Goal: Task Accomplishment & Management: Complete application form

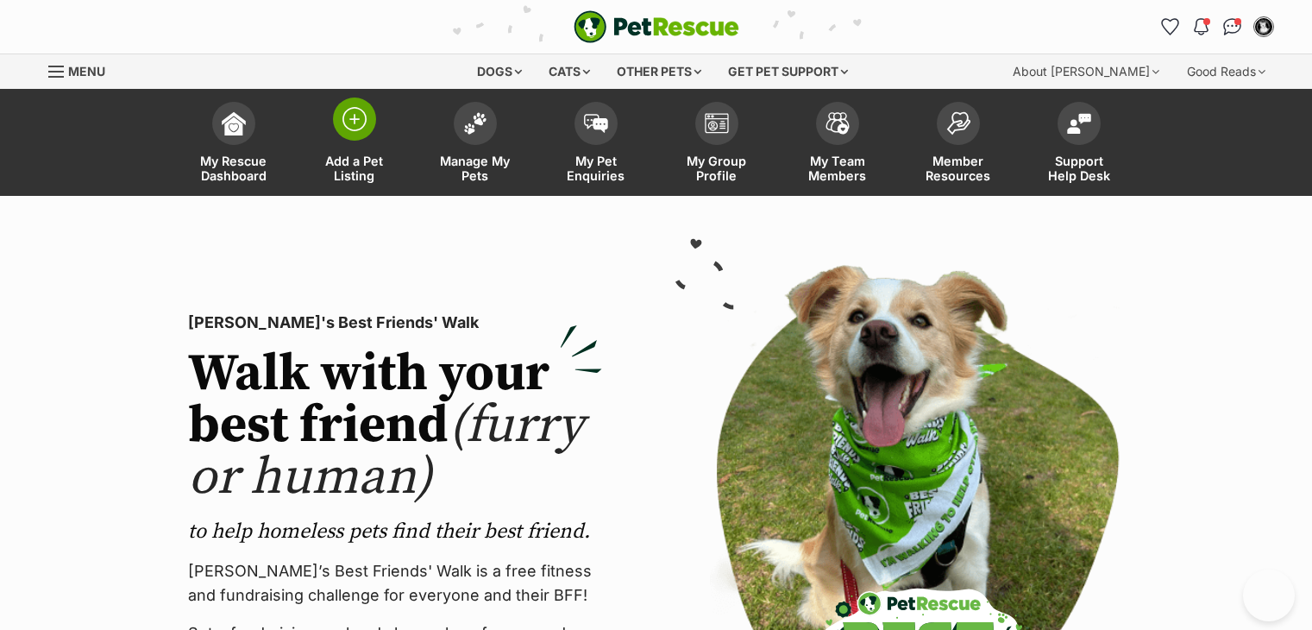
click at [354, 129] on img at bounding box center [354, 119] width 24 height 24
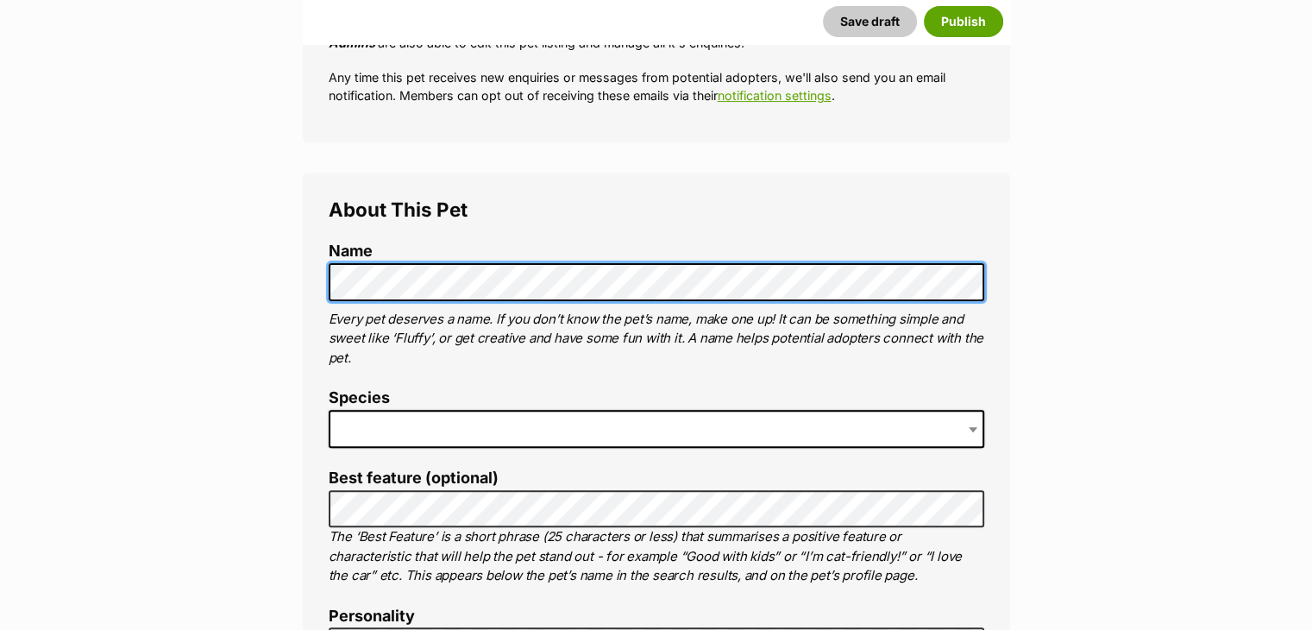
scroll to position [488, 0]
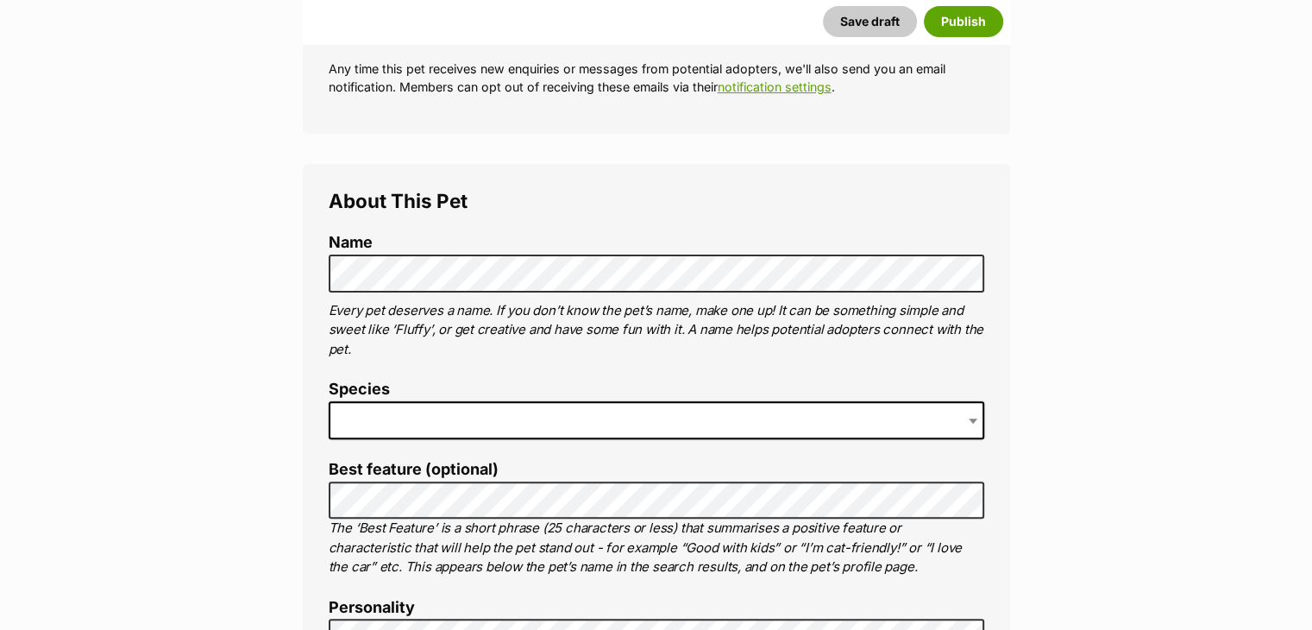
click at [473, 404] on span at bounding box center [656, 420] width 655 height 38
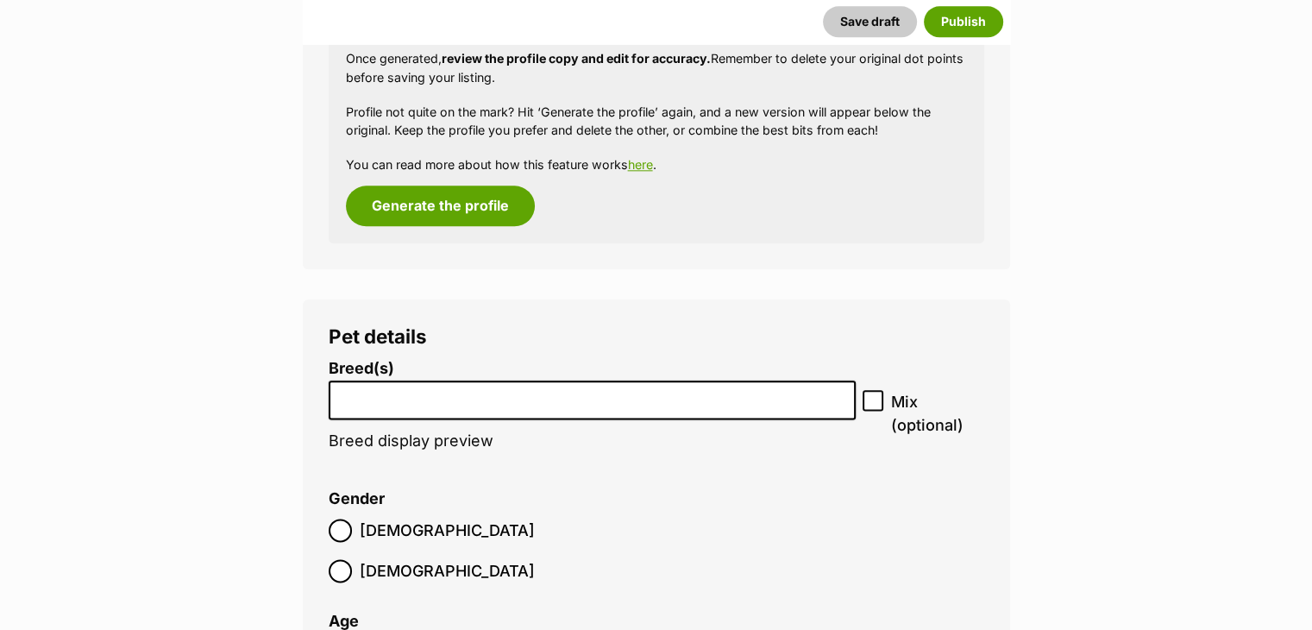
scroll to position [2139, 0]
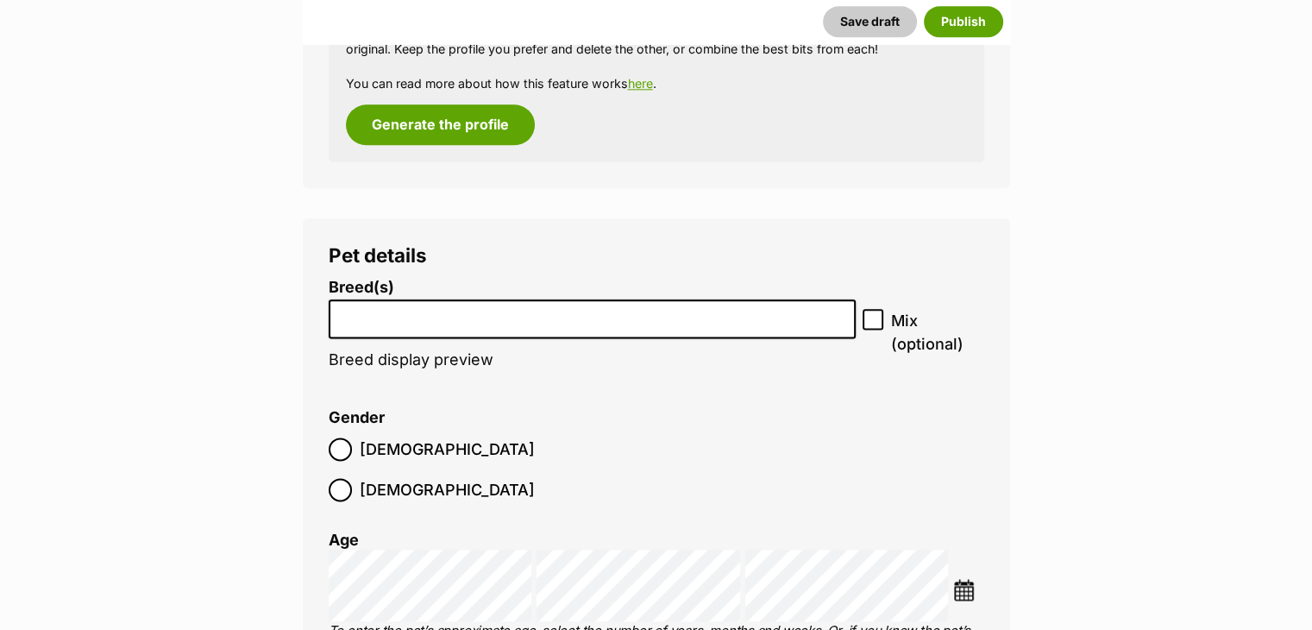
click at [499, 311] on input "search" at bounding box center [593, 314] width 516 height 18
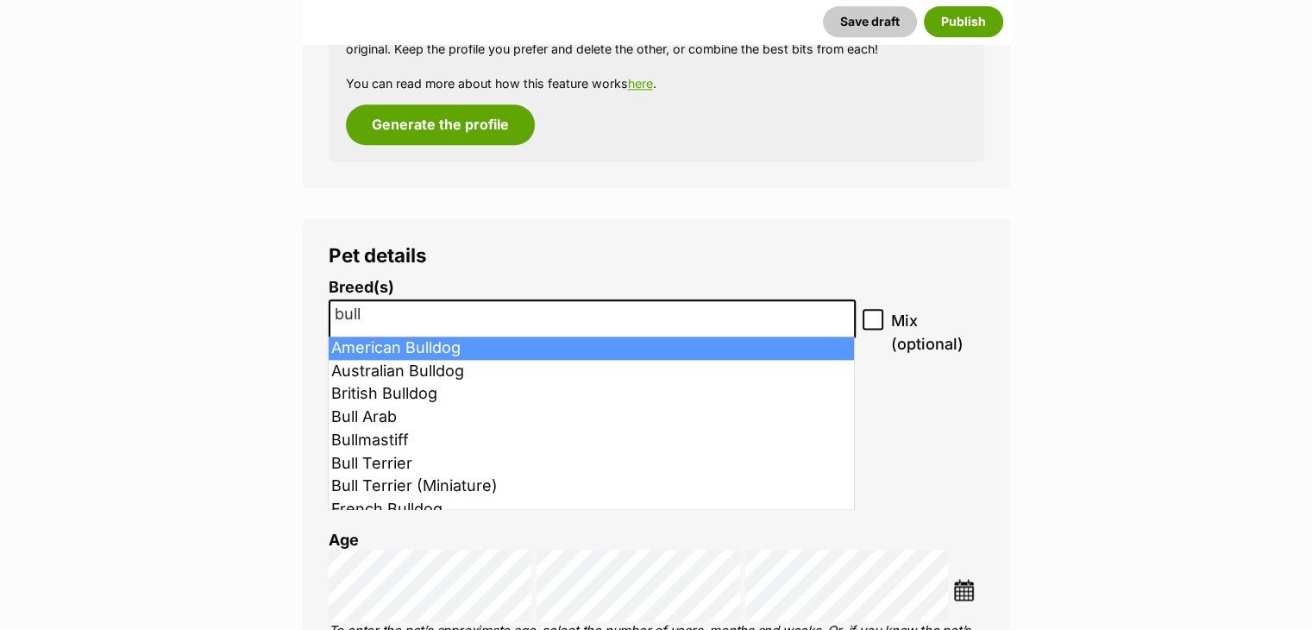
type input "bull"
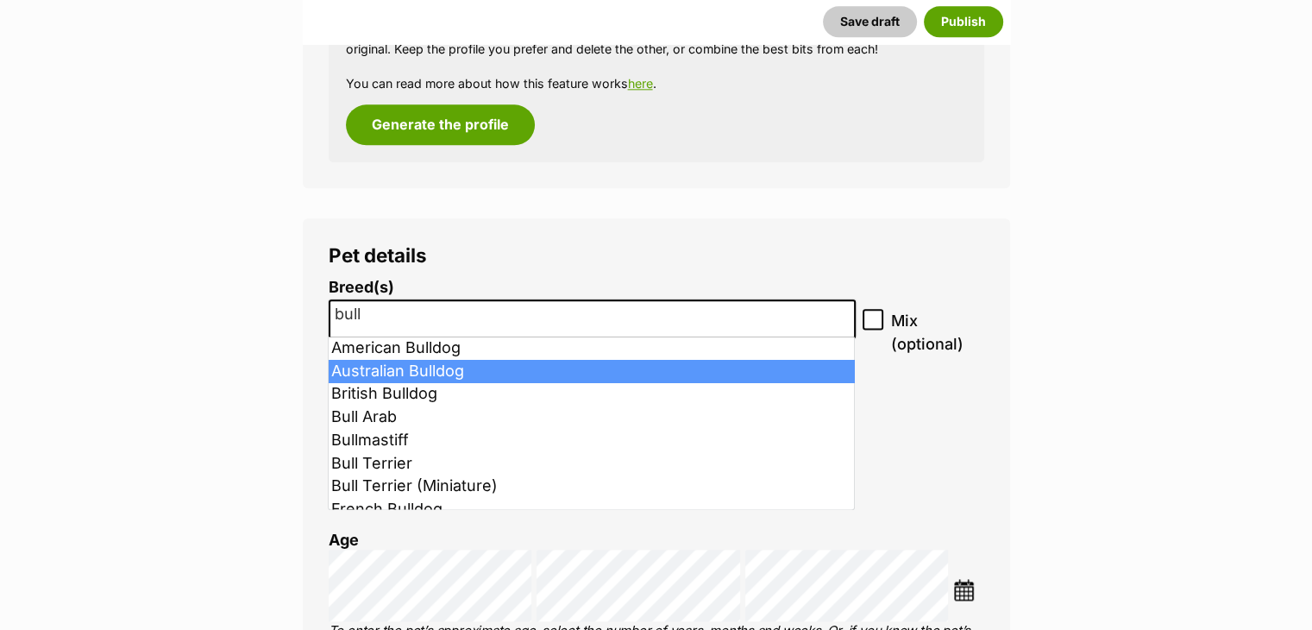
select select "14"
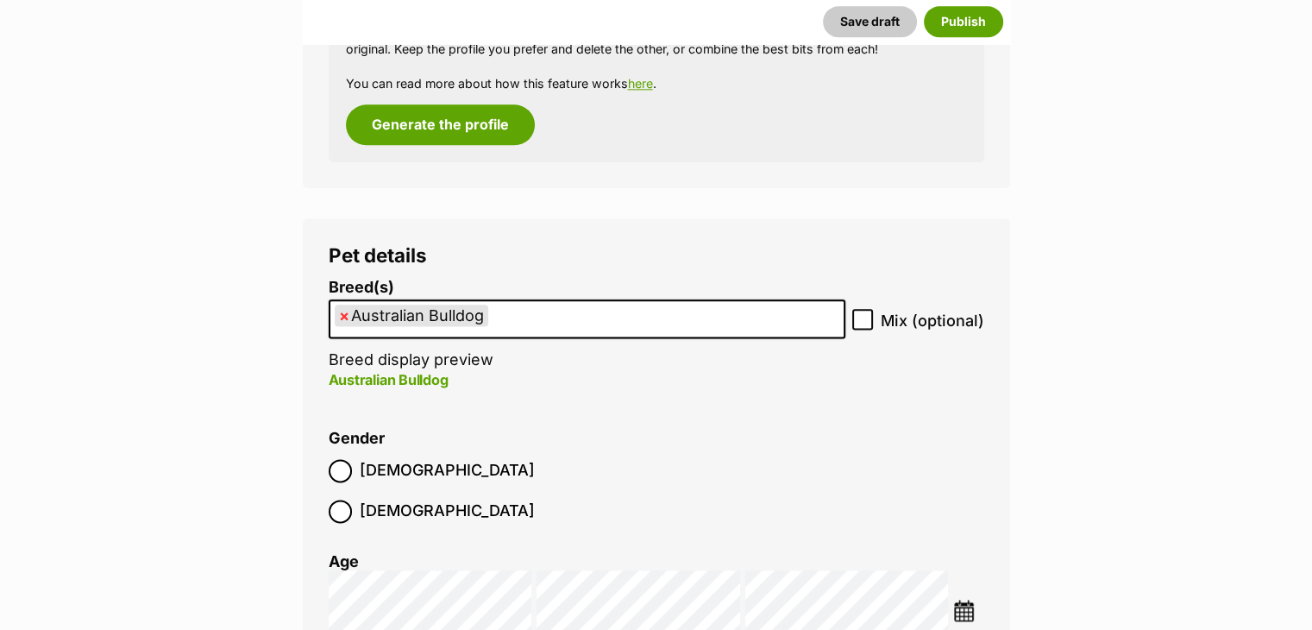
click at [865, 319] on icon at bounding box center [862, 320] width 10 height 8
click at [865, 319] on input "Mix (optional)" at bounding box center [862, 319] width 21 height 21
checkbox input "true"
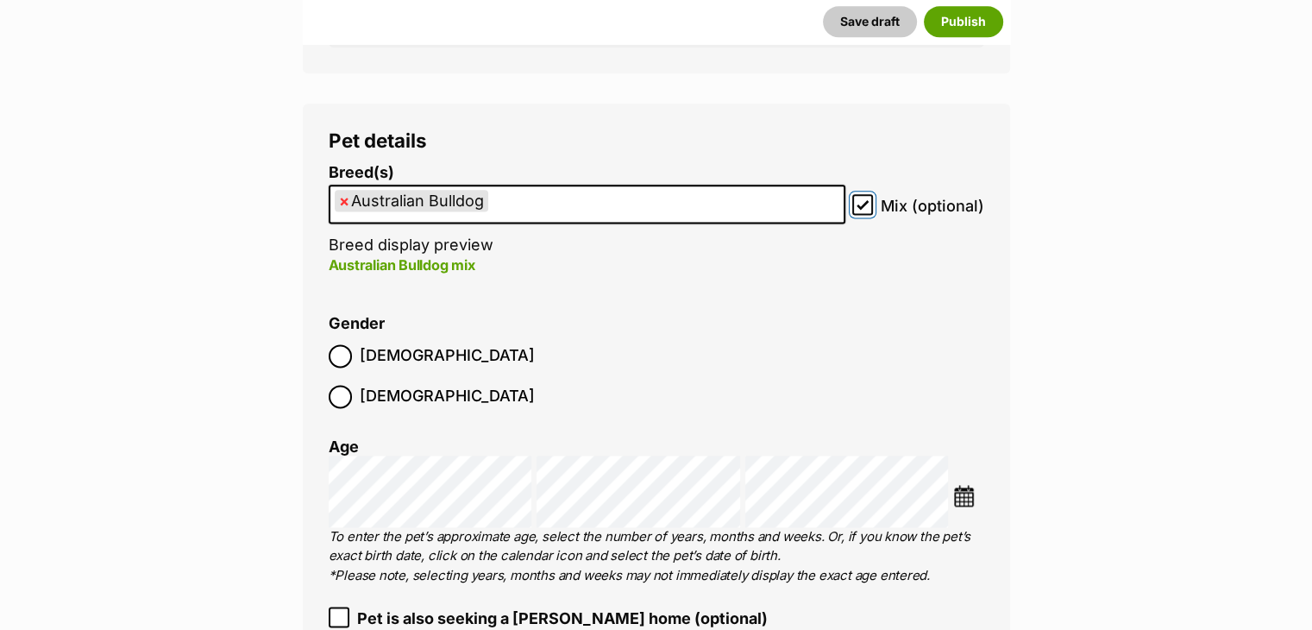
scroll to position [2256, 0]
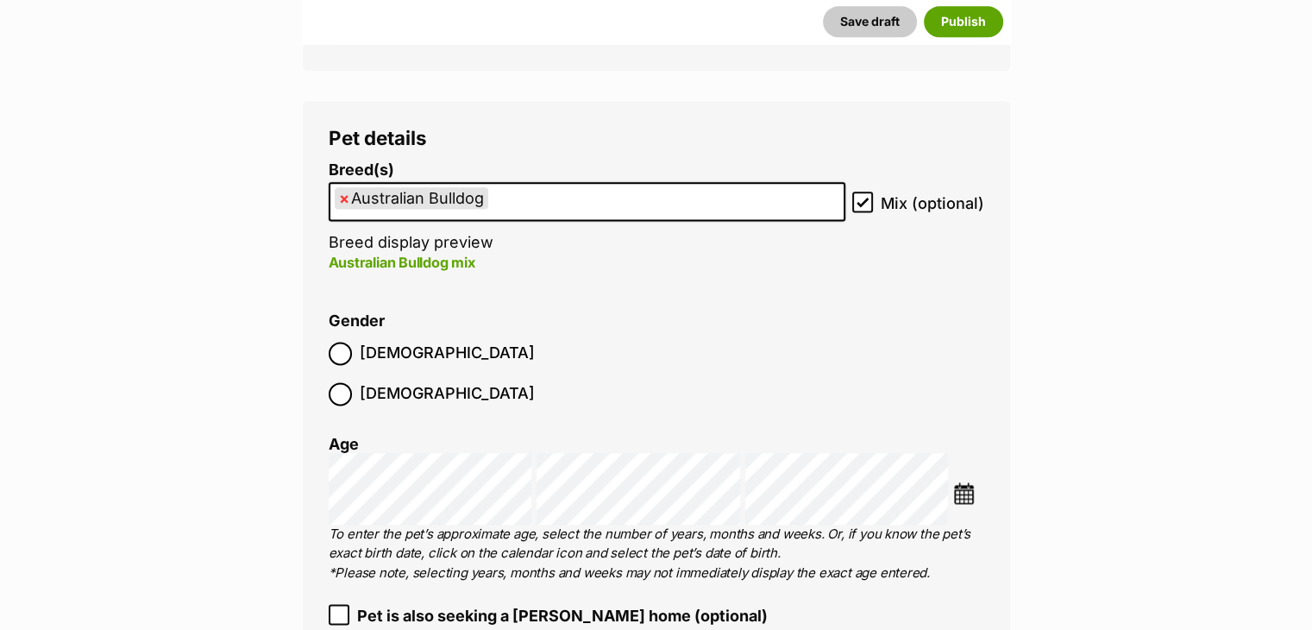
click at [375, 352] on span "Male" at bounding box center [447, 353] width 175 height 23
type input "2"
click at [864, 294] on ol "Breed(s) Australian Bulldog Affenpinscher Afghan Hound Airedale Terrier Akita A…" at bounding box center [656, 479] width 655 height 636
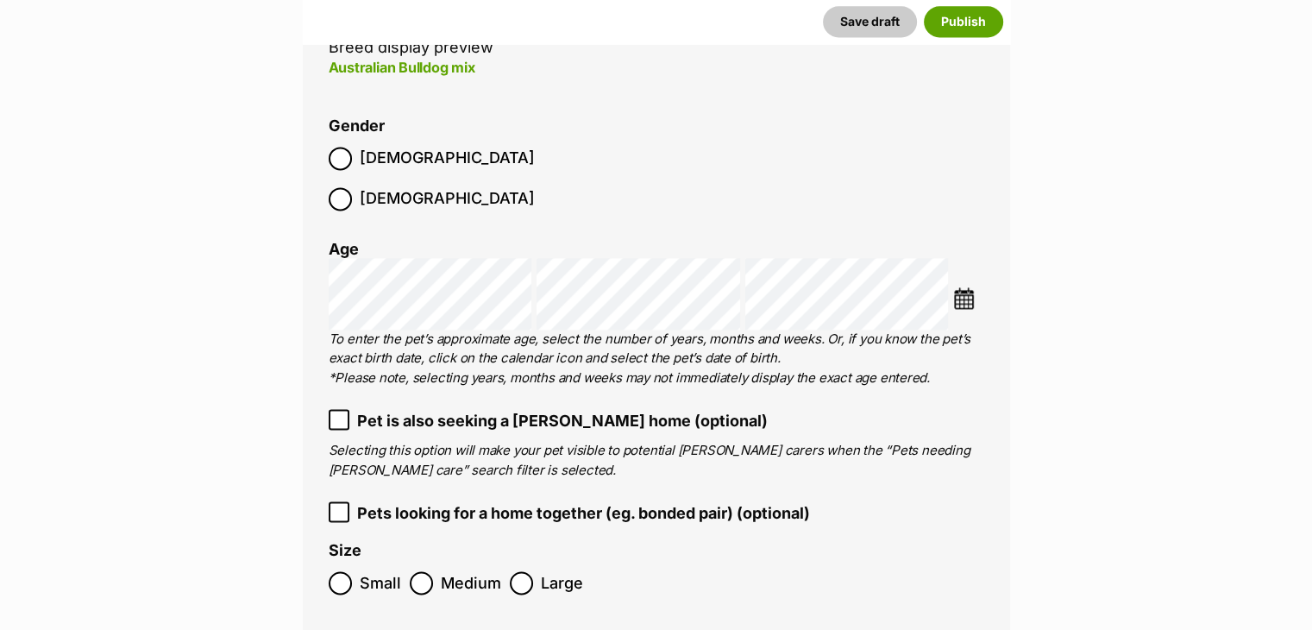
scroll to position [2467, 0]
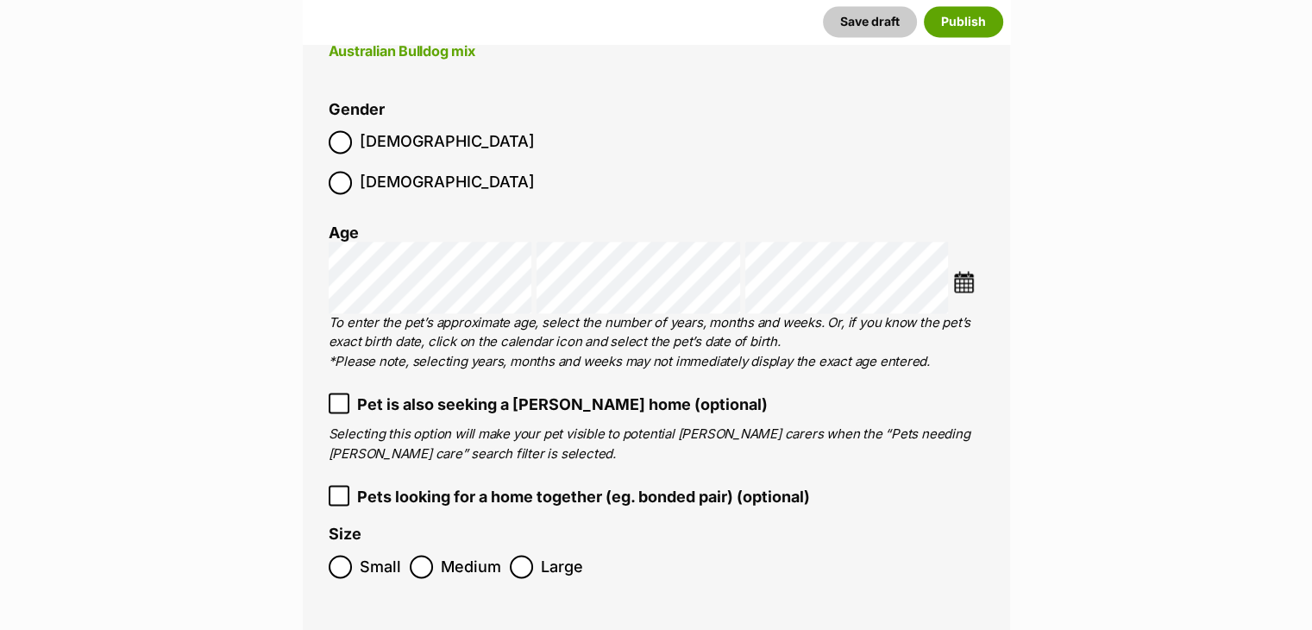
click at [631, 392] on span "Pet is also seeking a foster home (optional)" at bounding box center [562, 403] width 411 height 23
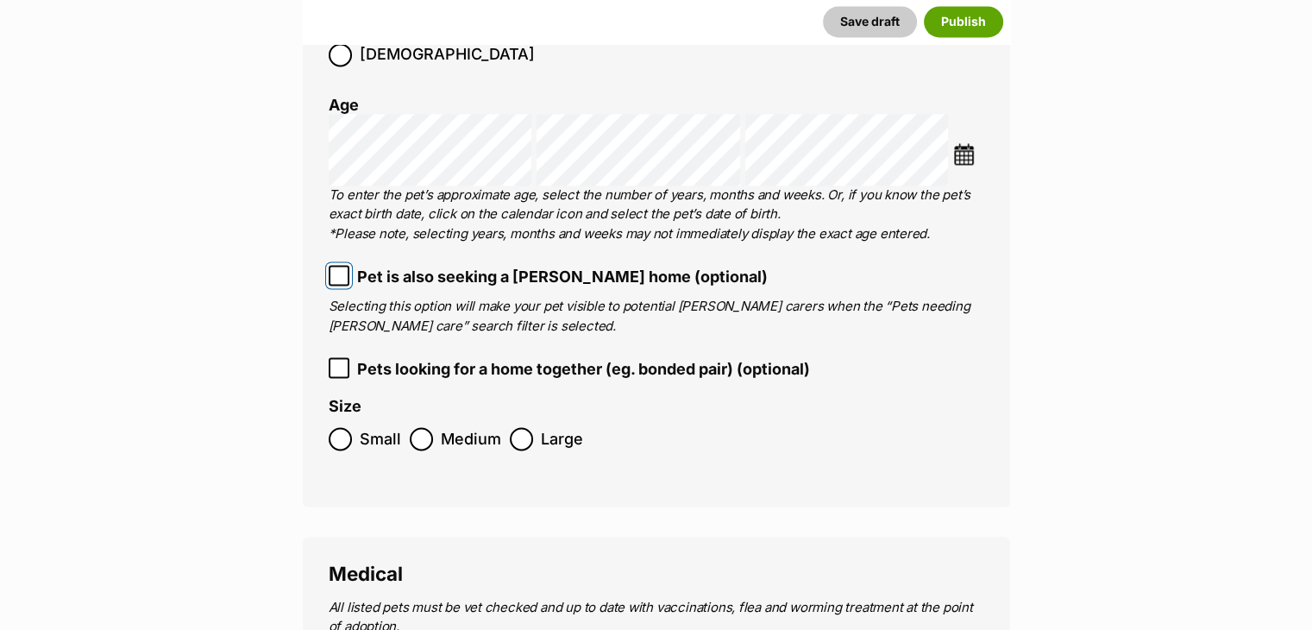
scroll to position [2597, 0]
click at [469, 425] on span "Medium" at bounding box center [471, 436] width 60 height 23
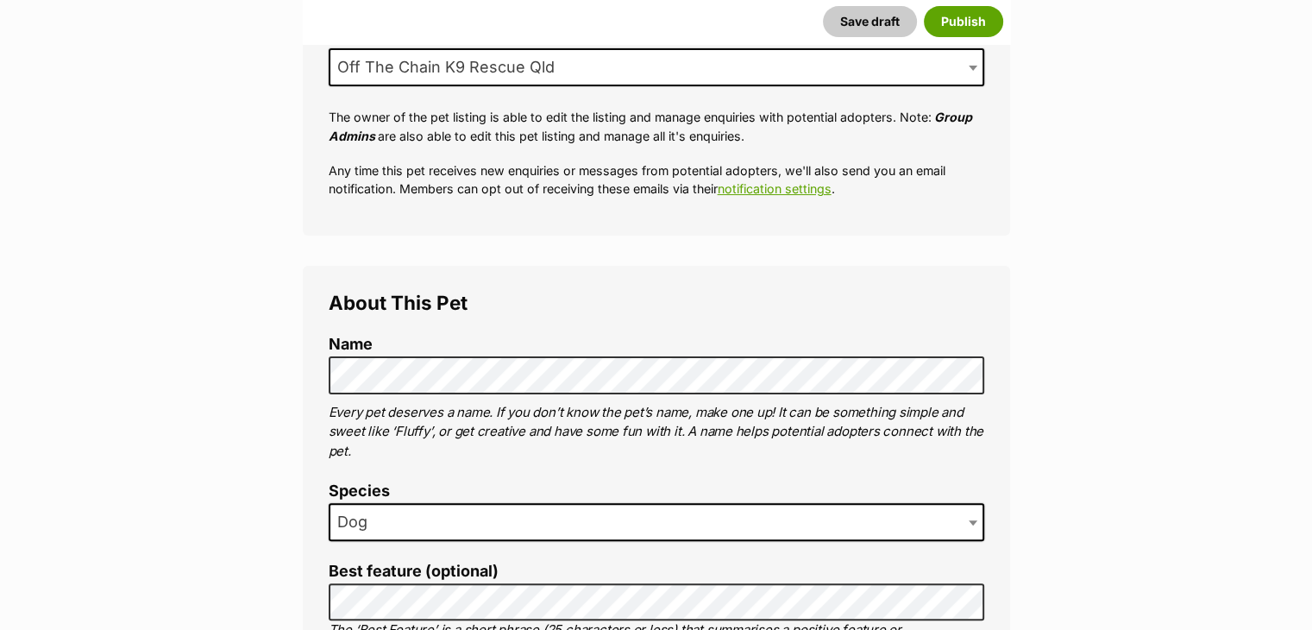
scroll to position [0, 0]
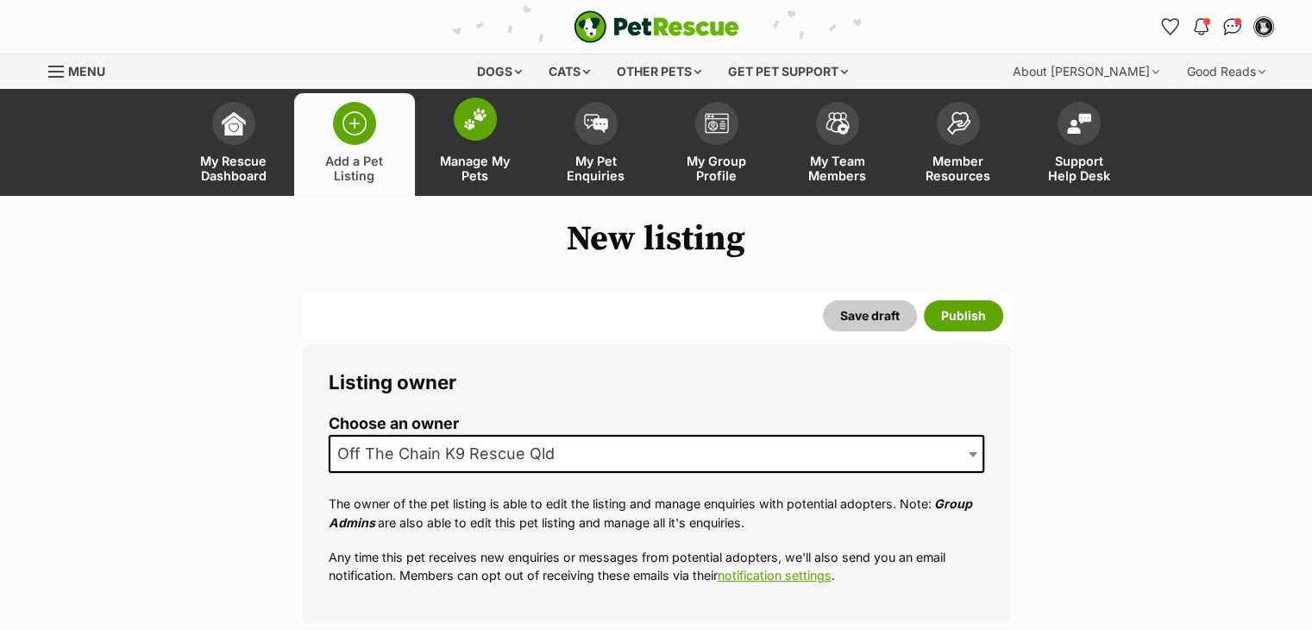
click at [466, 125] on img at bounding box center [475, 119] width 24 height 22
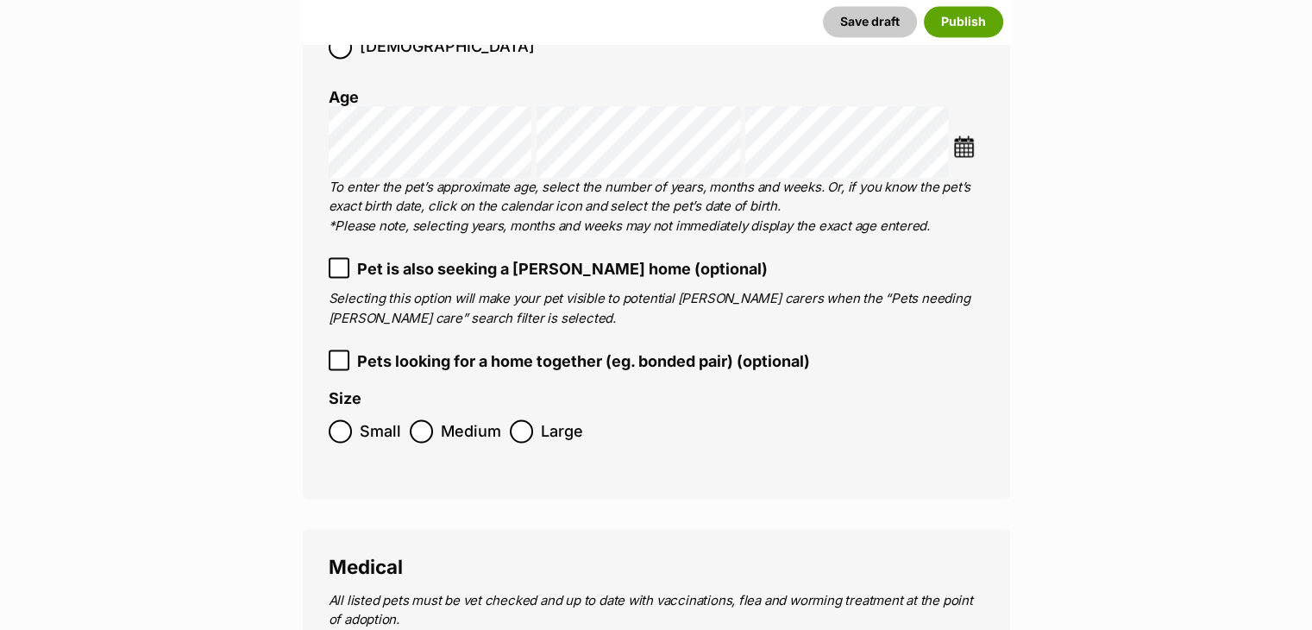
scroll to position [2821, 0]
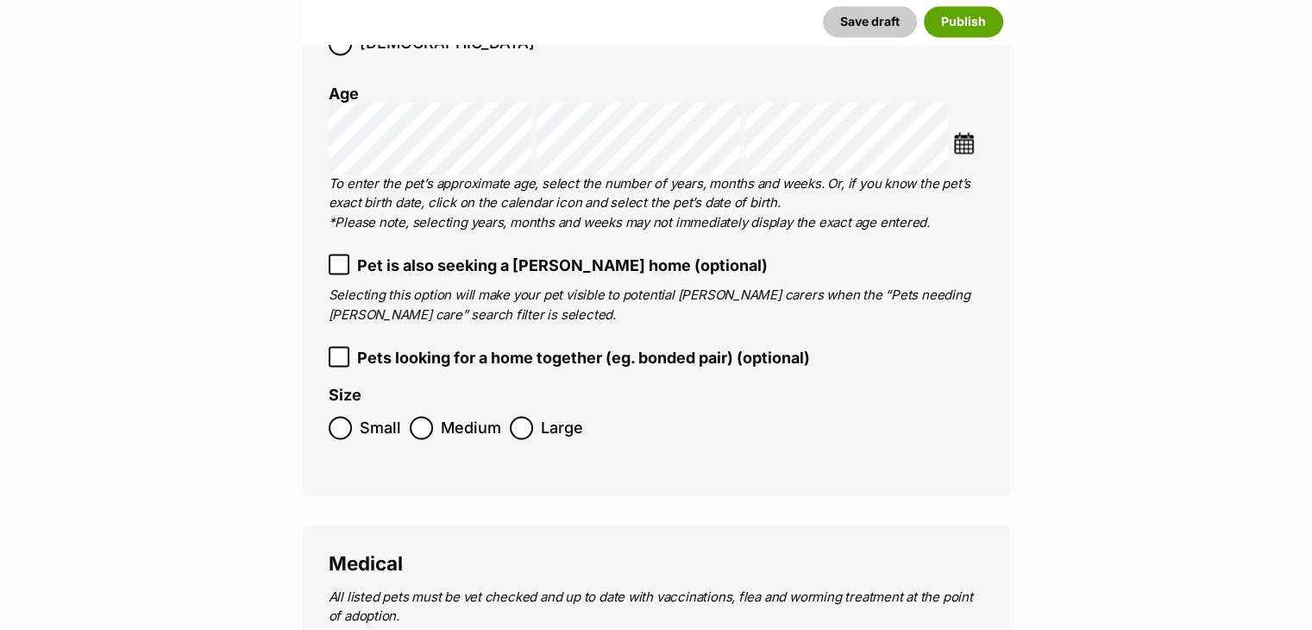
click at [491, 416] on span "Medium" at bounding box center [471, 427] width 60 height 23
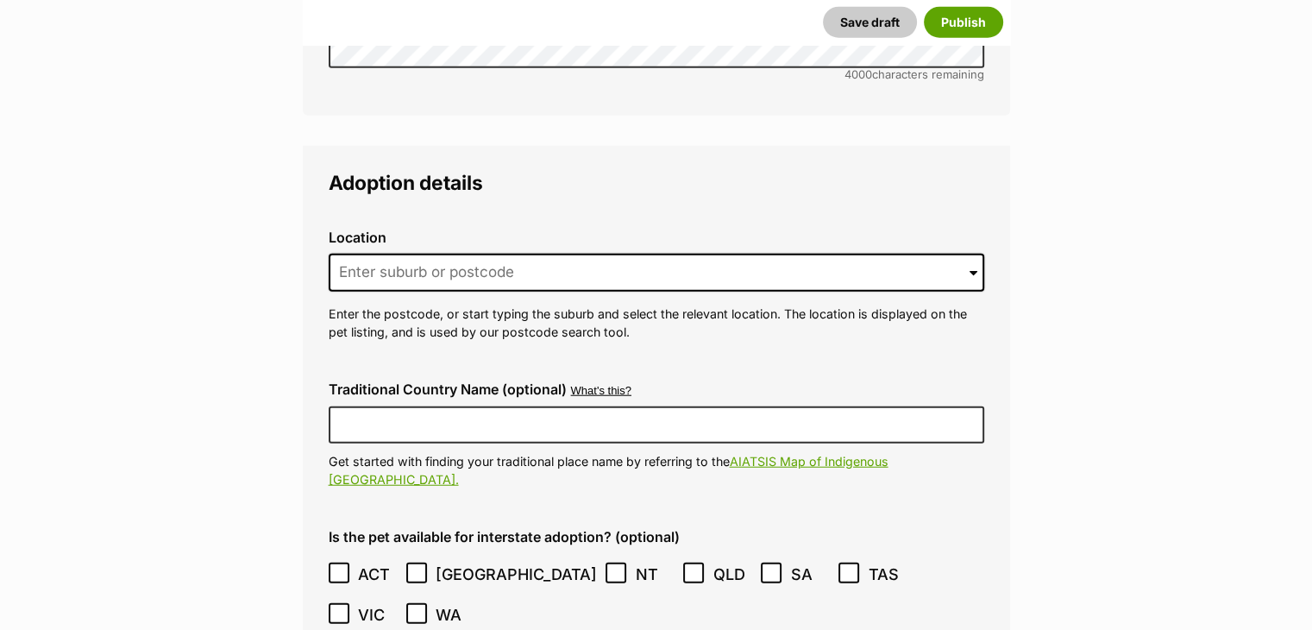
scroll to position [4328, 0]
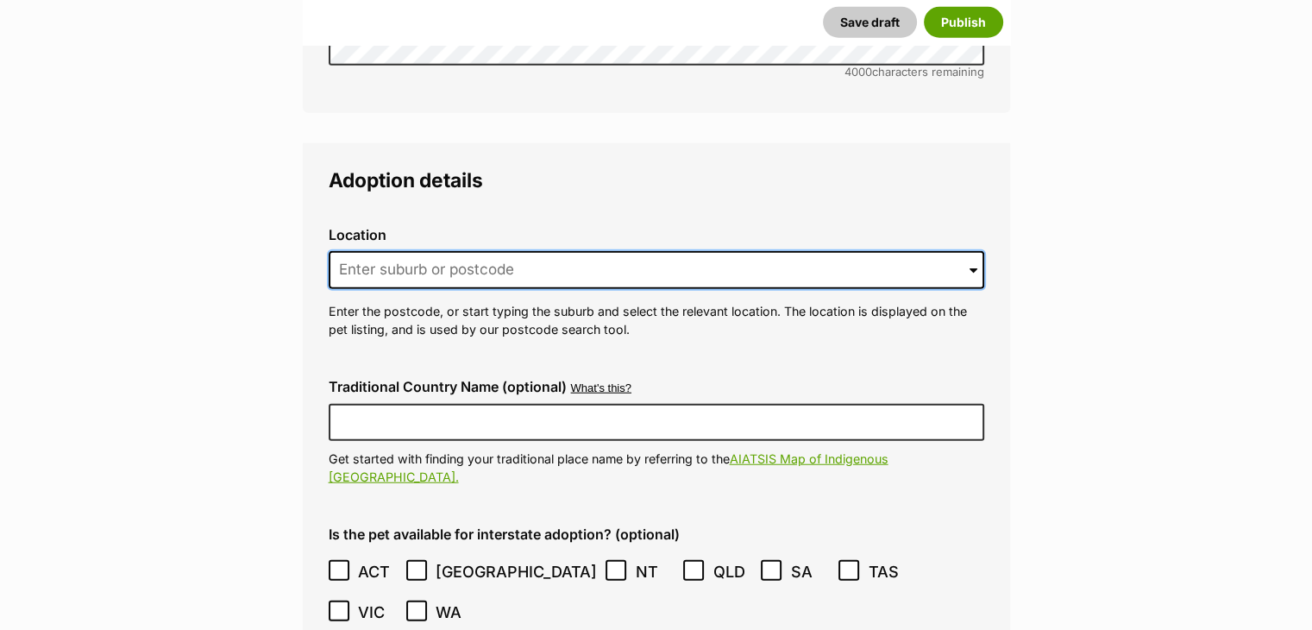
click at [483, 251] on input at bounding box center [656, 270] width 655 height 38
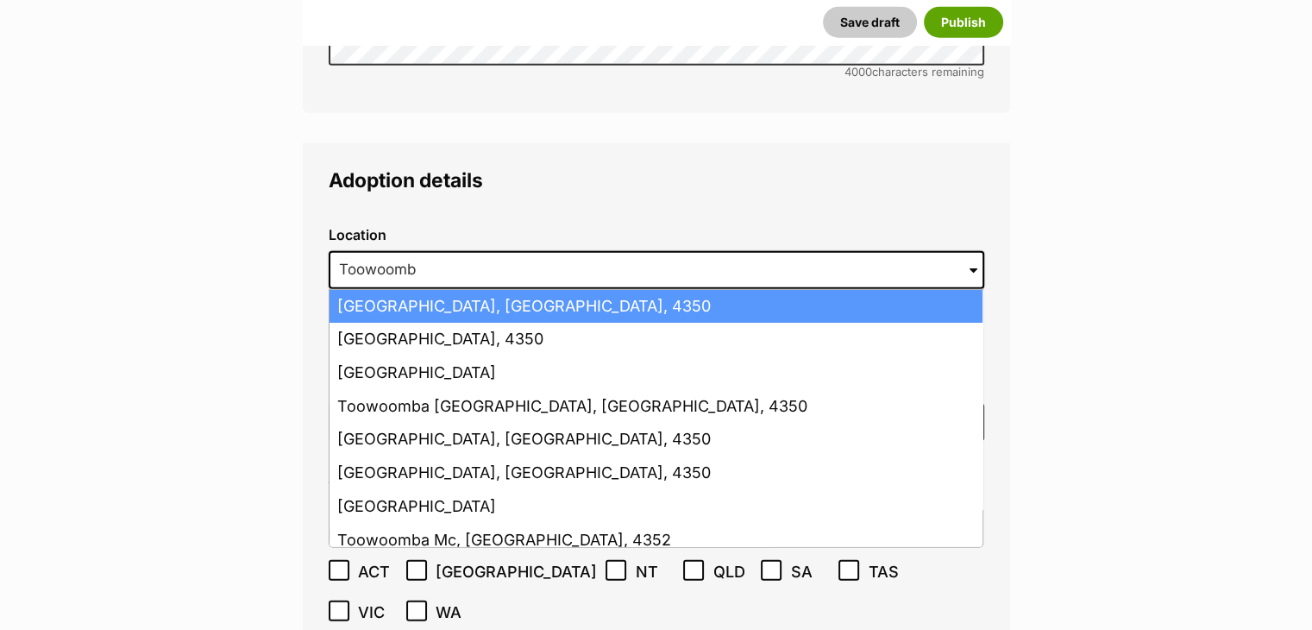
click at [468, 290] on li "Toowoomba, Queensland, 4350" at bounding box center [655, 307] width 653 height 34
type input "Toowoomba, Queensland, 4350"
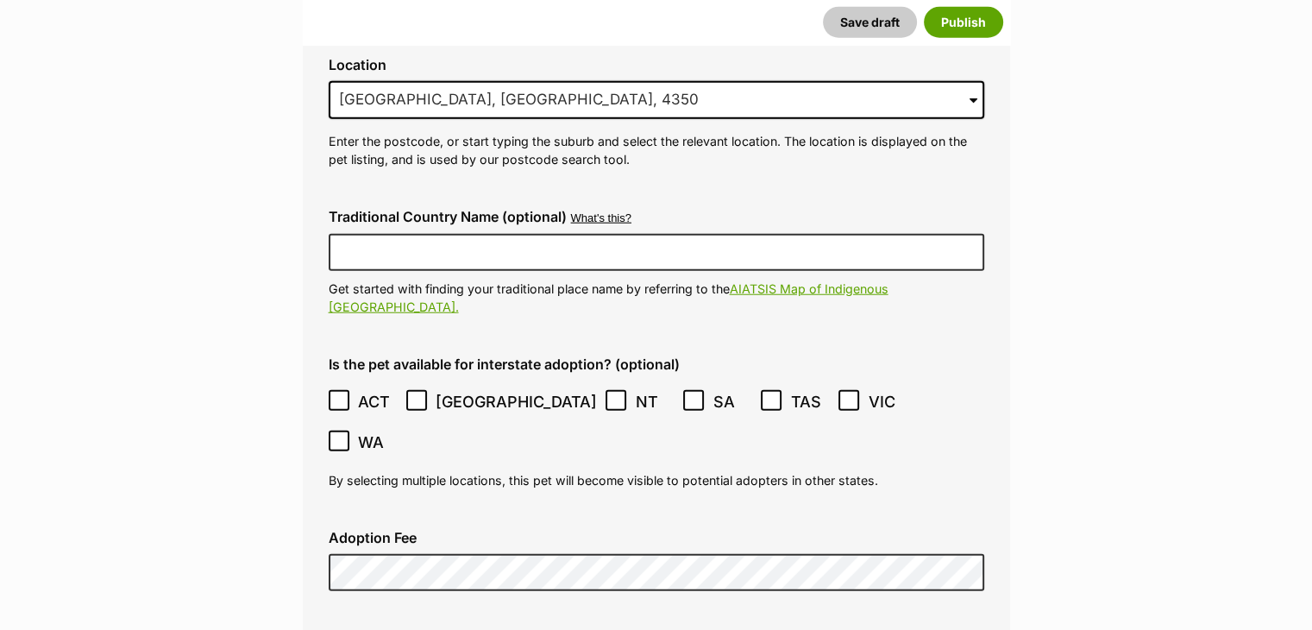
scroll to position [4521, 0]
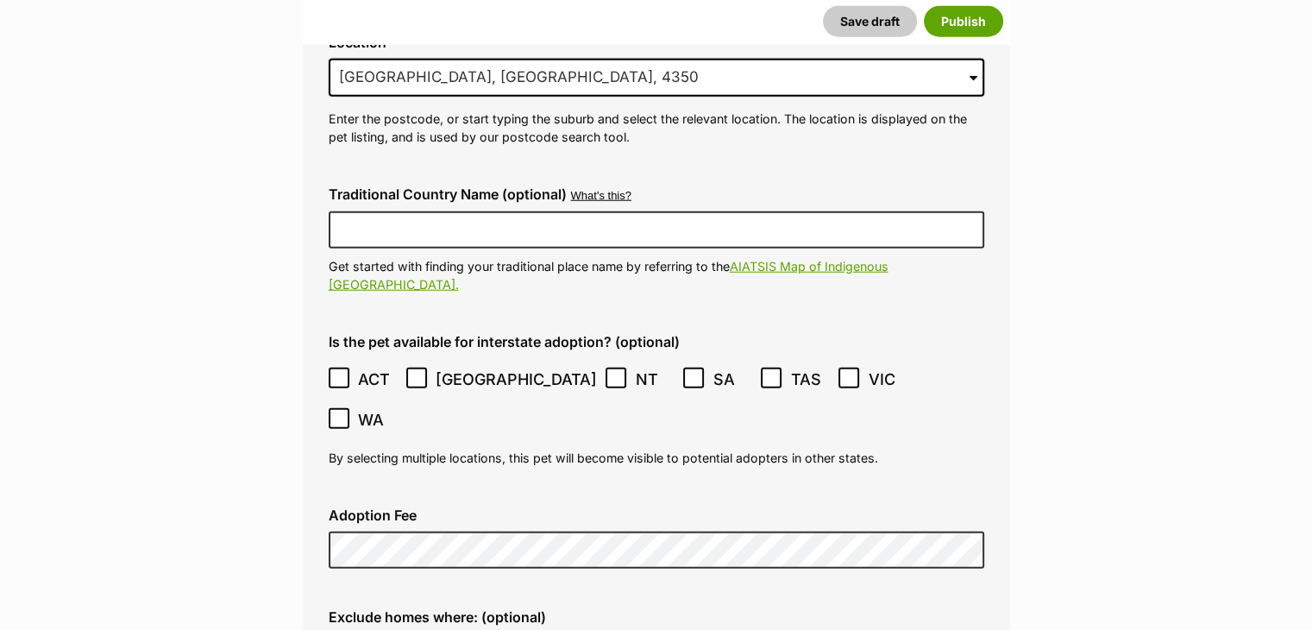
click at [352, 367] on label "ACT" at bounding box center [363, 378] width 69 height 23
click at [431, 367] on label "[GEOGRAPHIC_DATA]" at bounding box center [501, 378] width 191 height 23
click at [610, 372] on icon at bounding box center [616, 378] width 12 height 12
click at [683, 367] on label "SA" at bounding box center [717, 378] width 69 height 23
click at [765, 372] on icon at bounding box center [771, 378] width 12 height 12
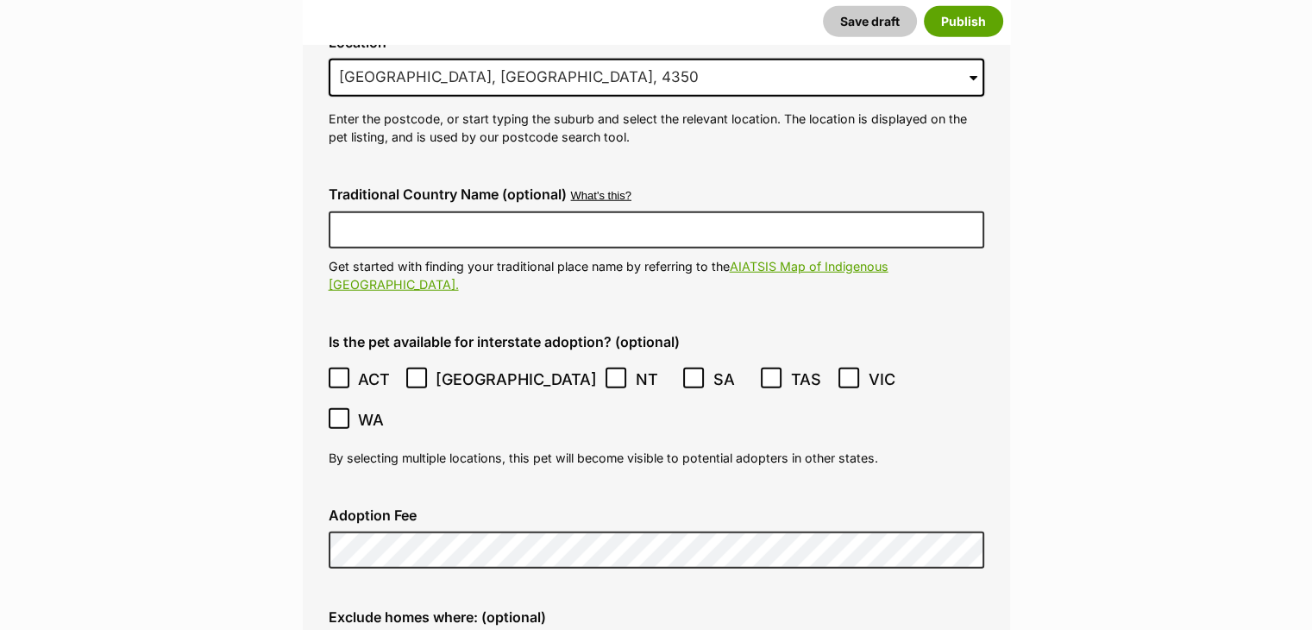
click at [345, 412] on icon at bounding box center [339, 418] width 12 height 12
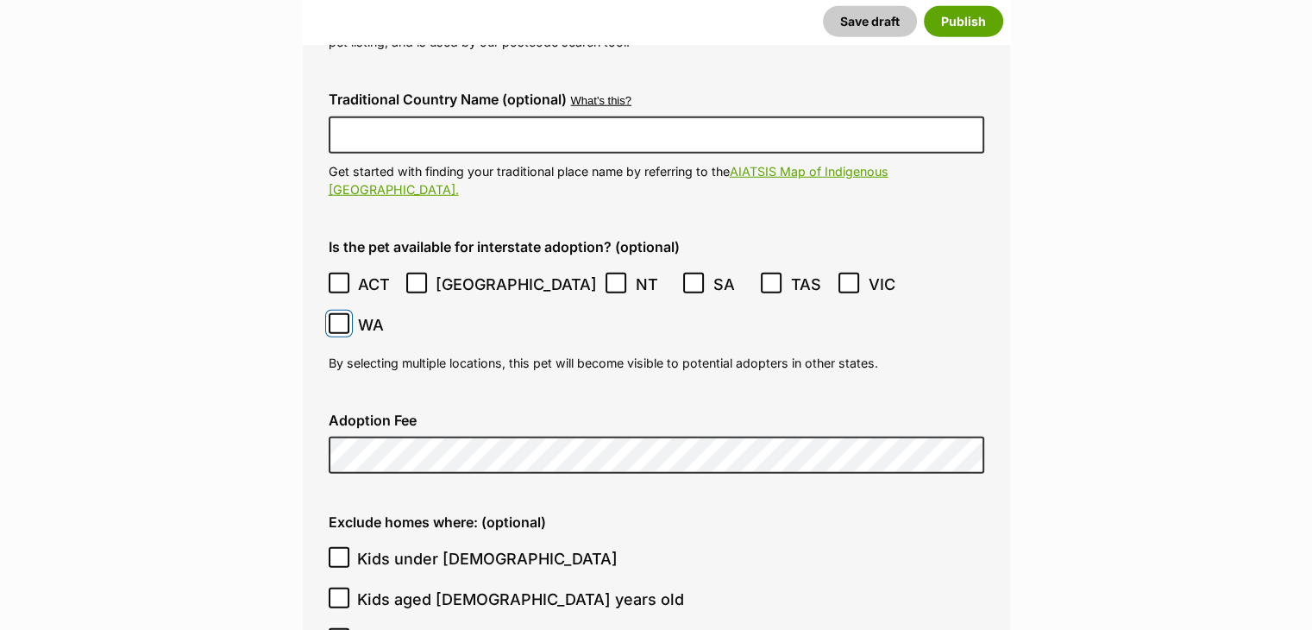
scroll to position [4626, 0]
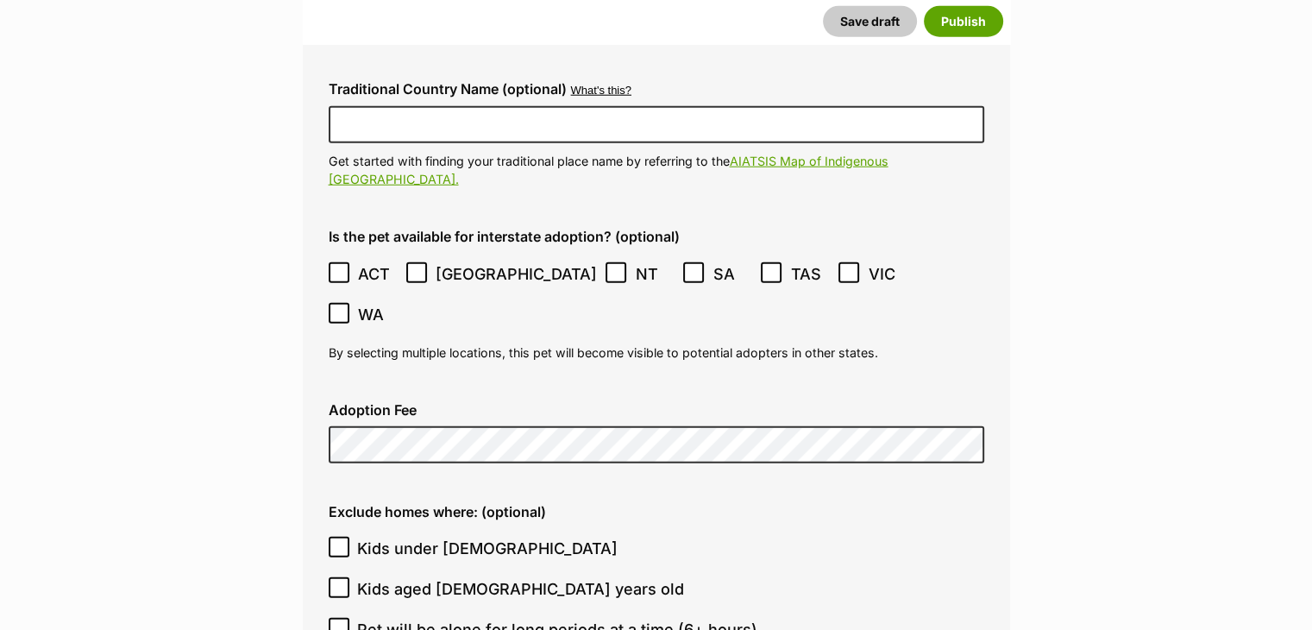
click at [826, 536] on label "Kids under 5 years old" at bounding box center [652, 547] width 647 height 23
click at [349, 536] on input "Kids under 5 years old" at bounding box center [339, 546] width 21 height 21
checkbox input "true"
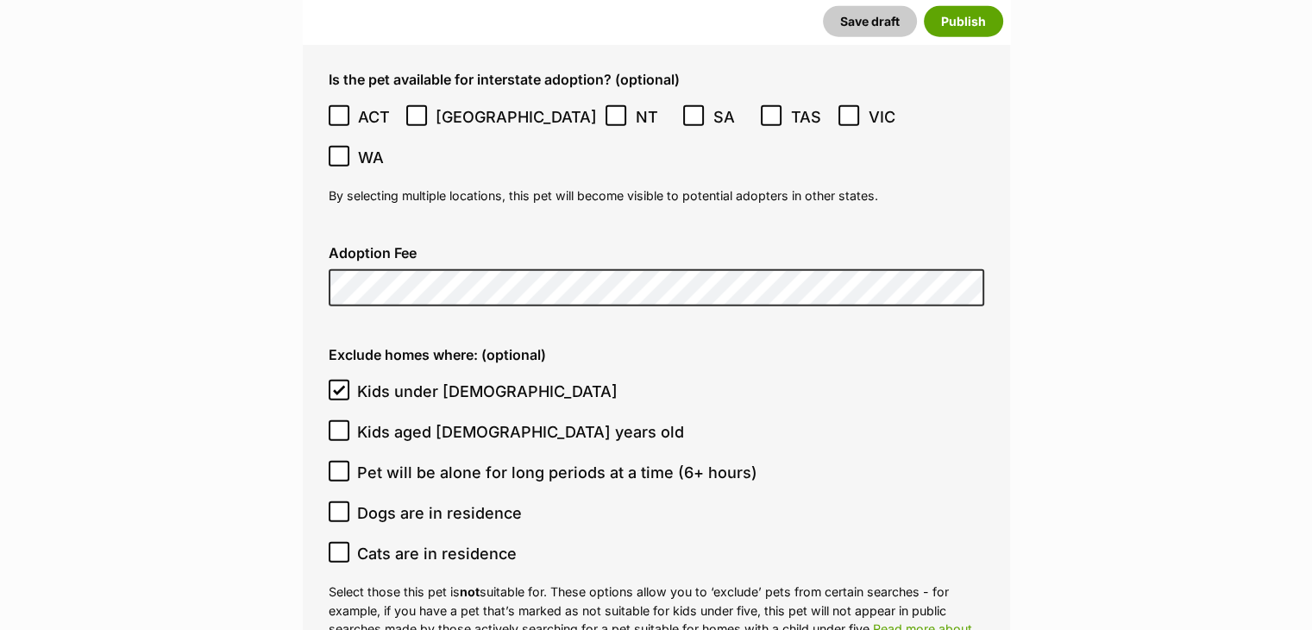
click at [442, 542] on span "Cats are in residence" at bounding box center [437, 553] width 160 height 23
click at [349, 542] on input "Cats are in residence" at bounding box center [339, 552] width 21 height 21
checkbox input "true"
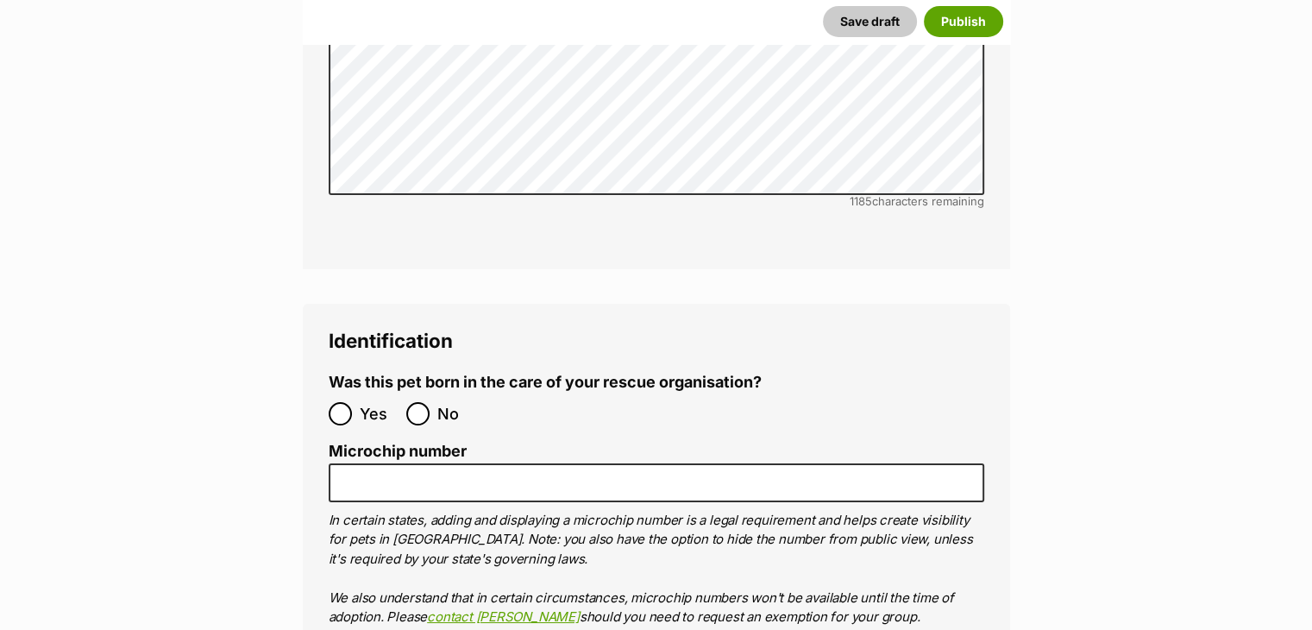
scroll to position [6323, 0]
click at [423, 401] on input "No" at bounding box center [417, 412] width 23 height 23
radio input "true"
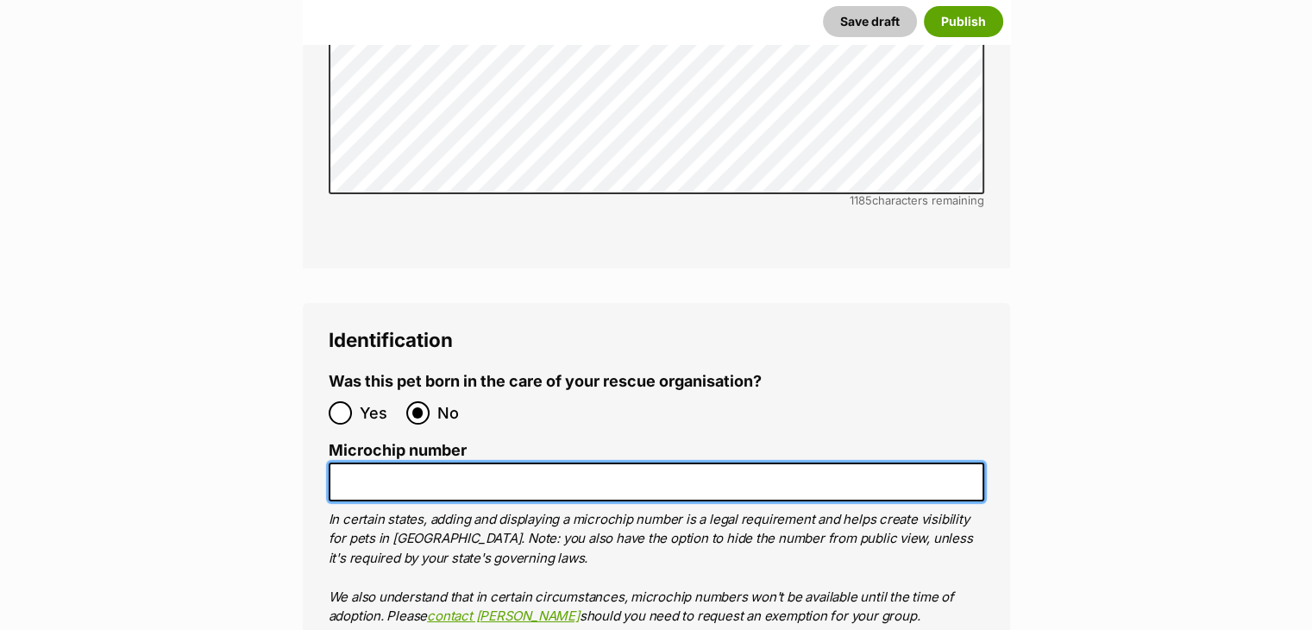
click at [440, 462] on input "Microchip number" at bounding box center [656, 481] width 655 height 39
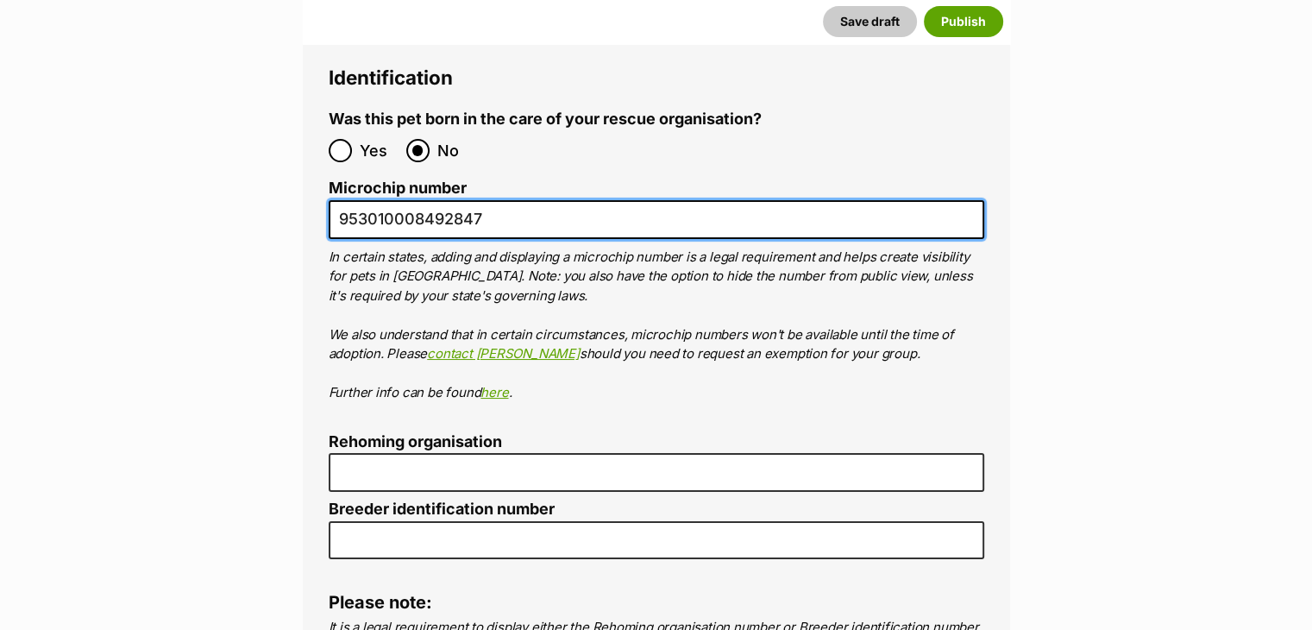
scroll to position [6589, 0]
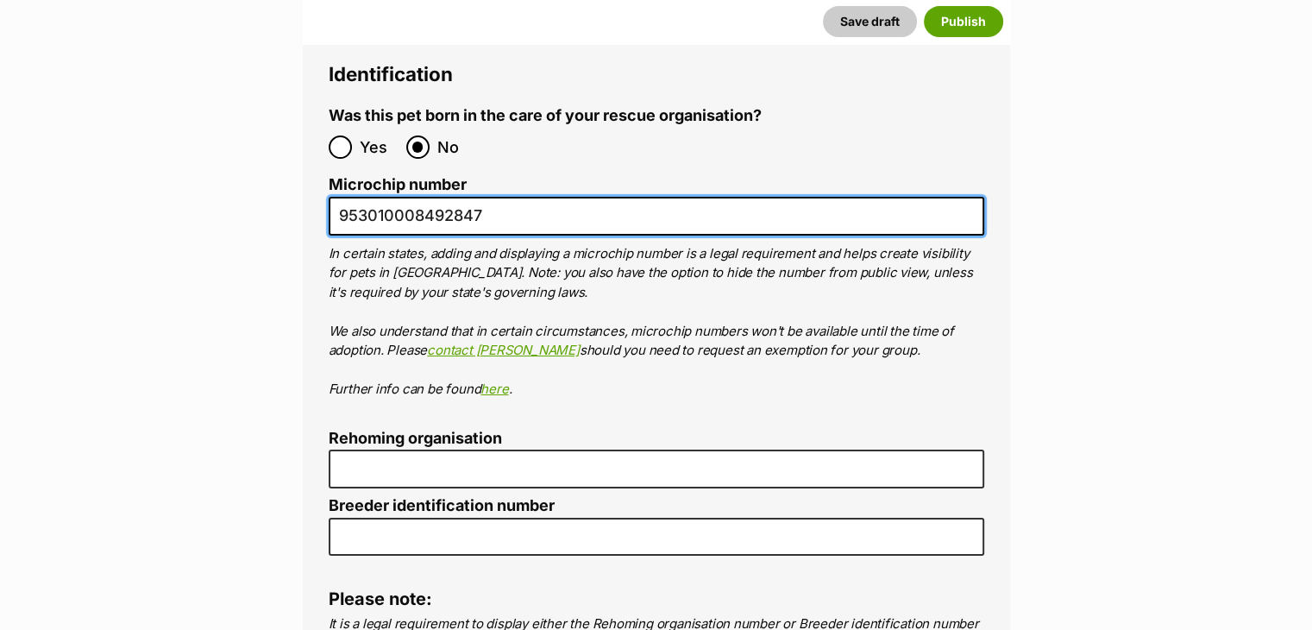
type input "953010008492847"
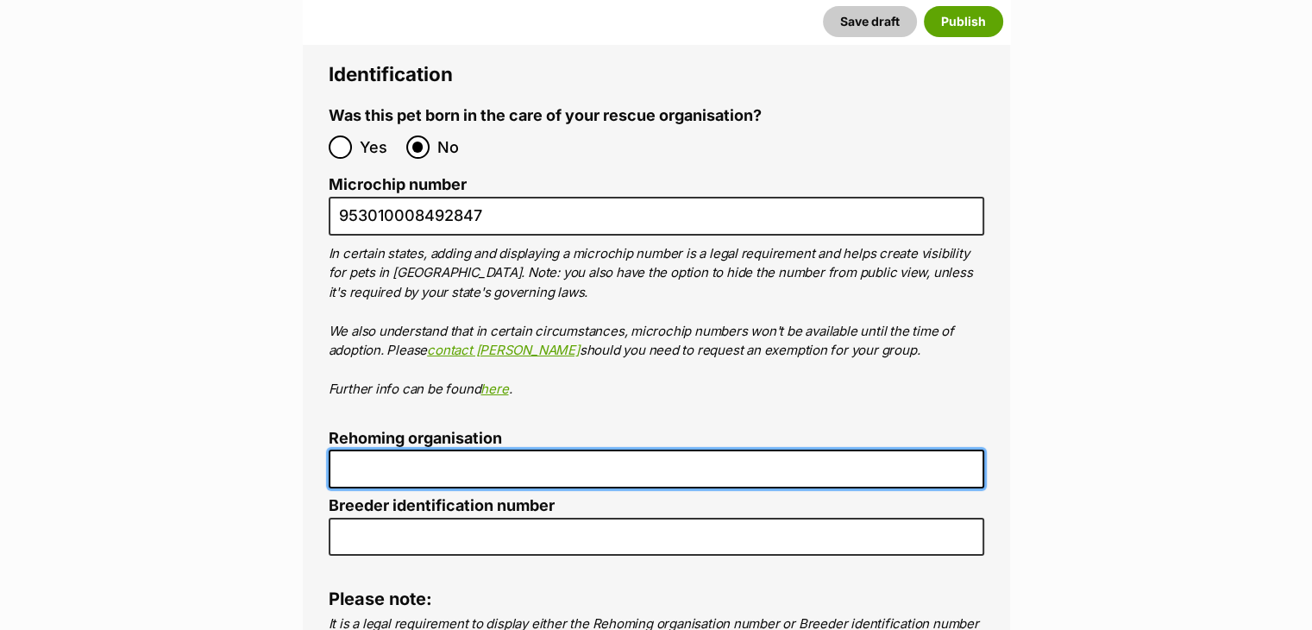
click at [417, 449] on input "Rehoming organisation" at bounding box center [656, 468] width 655 height 39
type input "Off The Chain K9 Res"
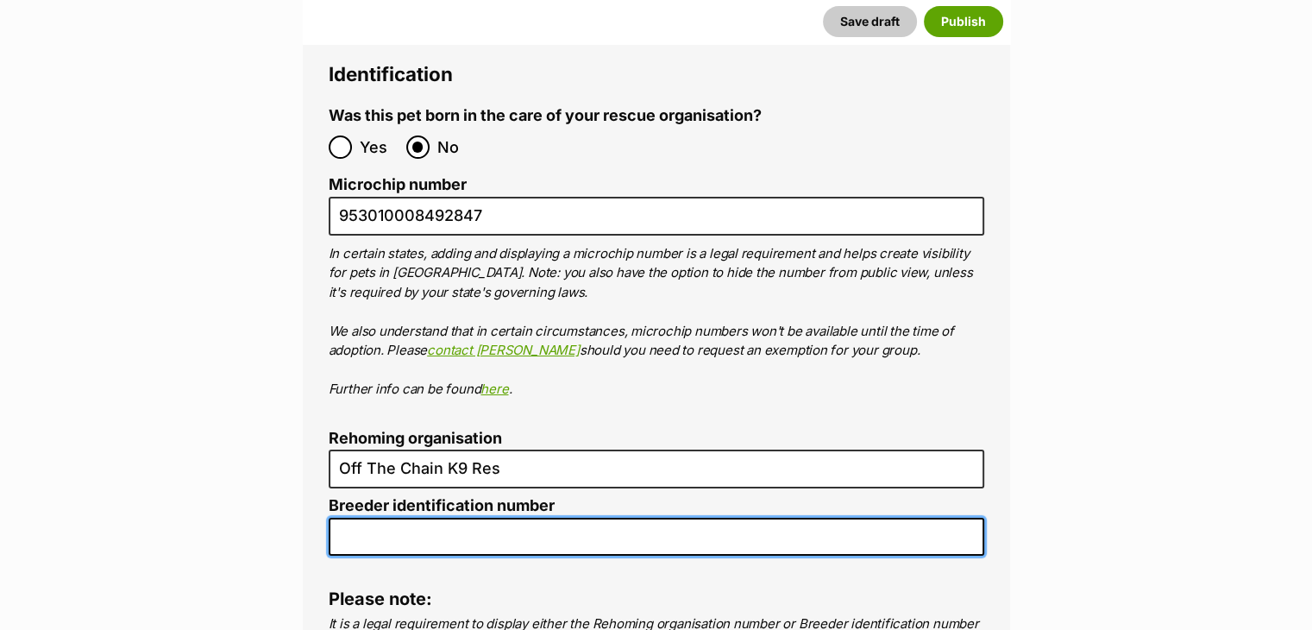
click at [432, 517] on input "Breeder identification number" at bounding box center [656, 536] width 655 height 39
type input "BIN0001317280910"
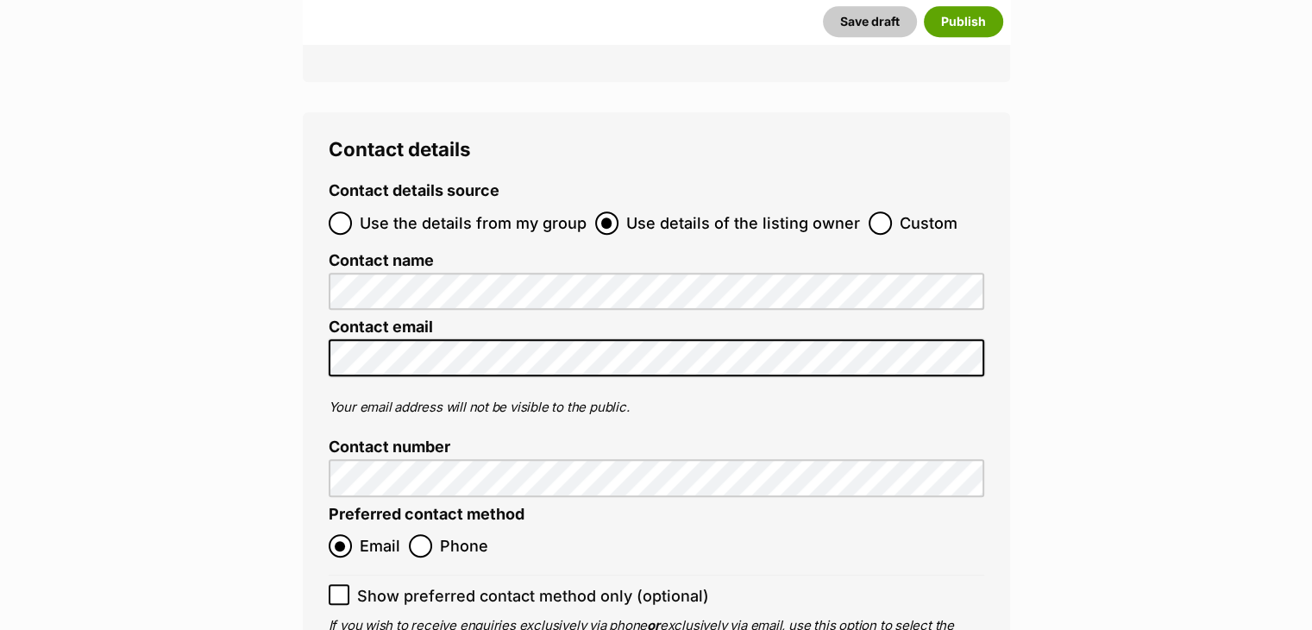
scroll to position [7405, 0]
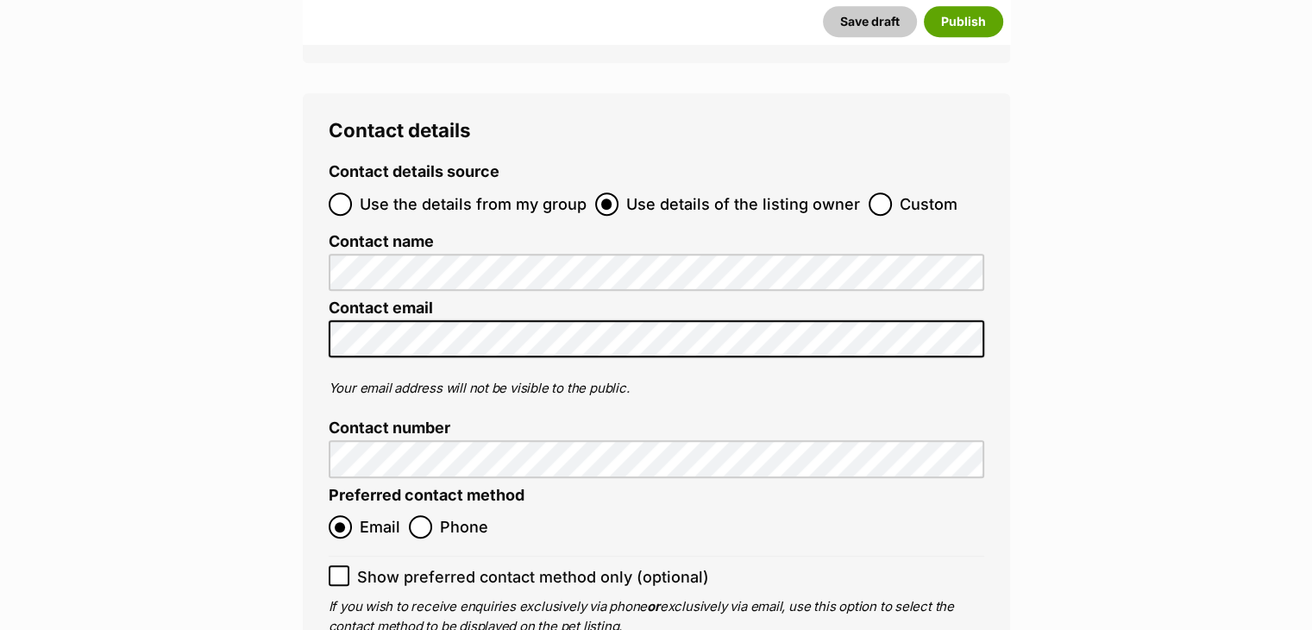
click at [403, 565] on span "Show preferred contact method only (optional)" at bounding box center [533, 576] width 352 height 23
click at [349, 565] on input "Show preferred contact method only (optional)" at bounding box center [339, 575] width 21 height 21
checkbox input "true"
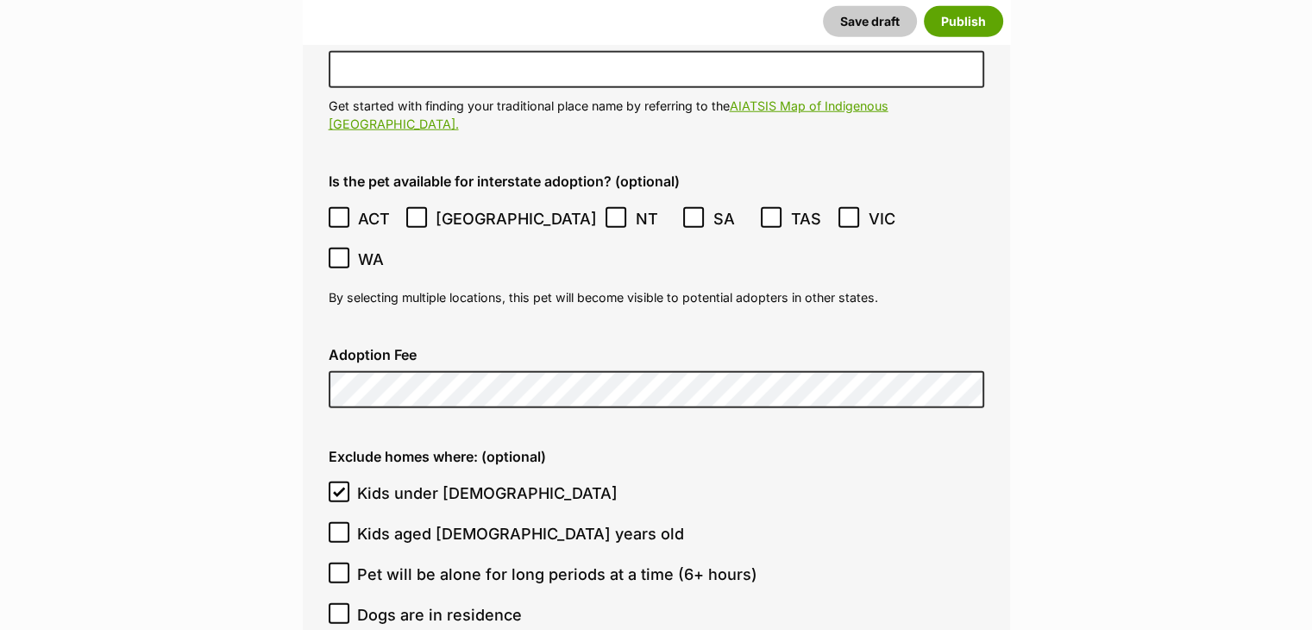
scroll to position [4666, 0]
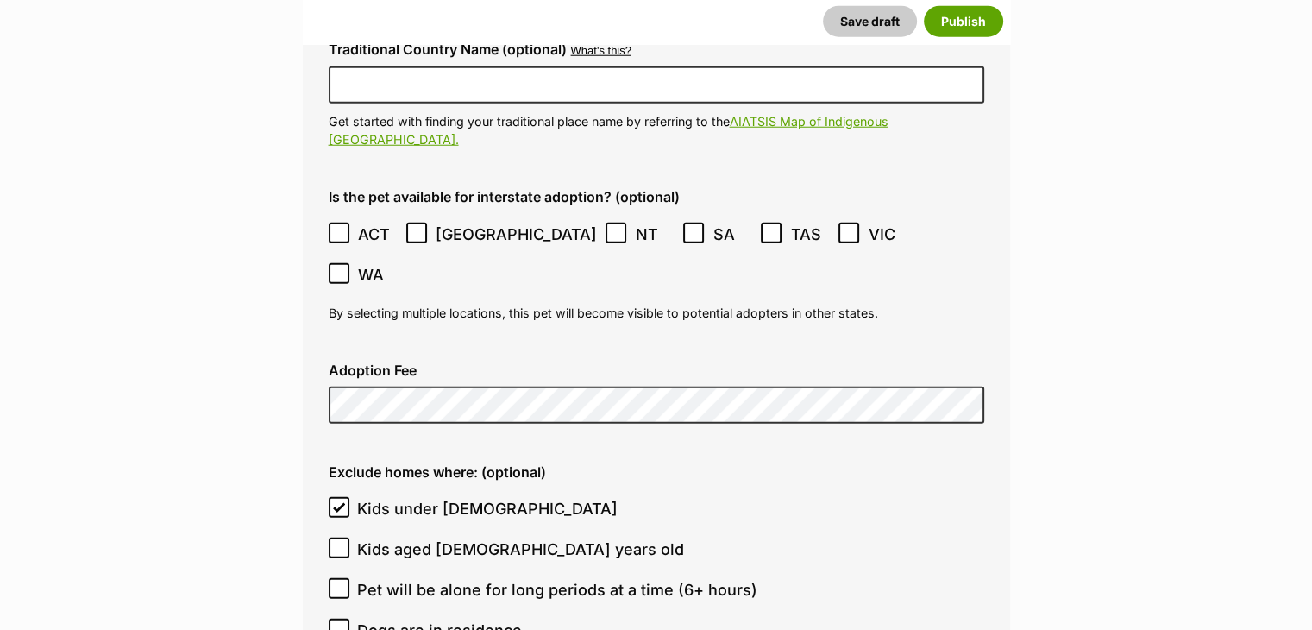
click at [342, 227] on icon at bounding box center [339, 233] width 12 height 12
click at [765, 227] on icon at bounding box center [771, 233] width 12 height 12
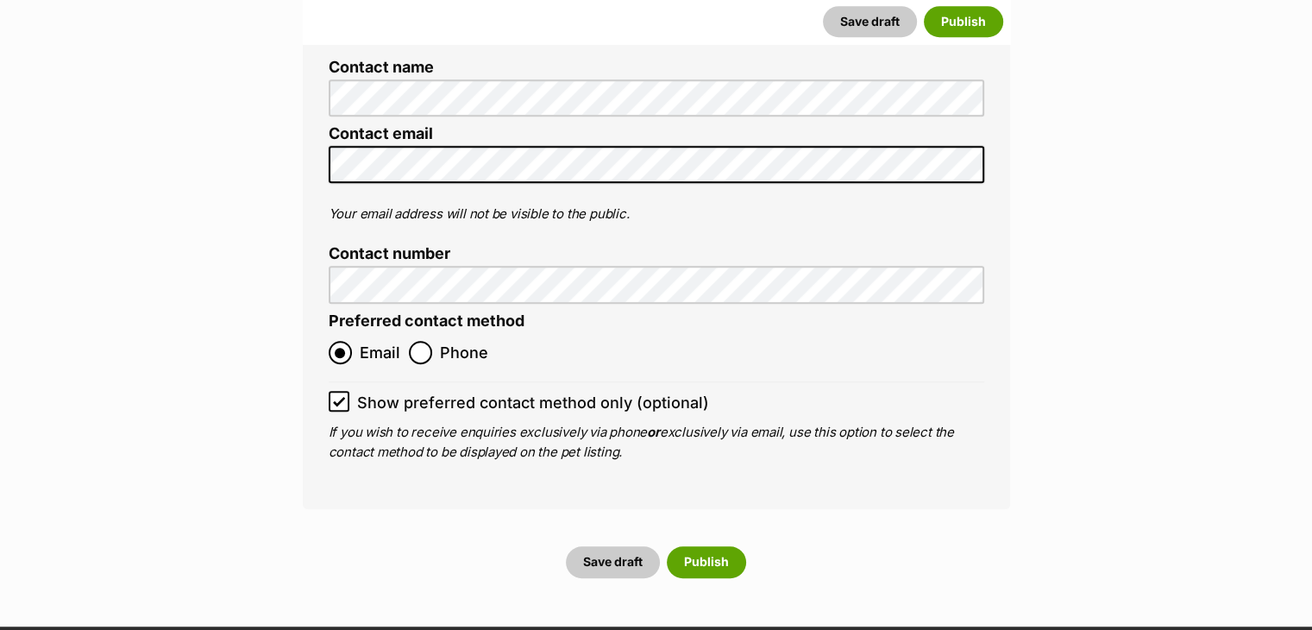
scroll to position [7510, 0]
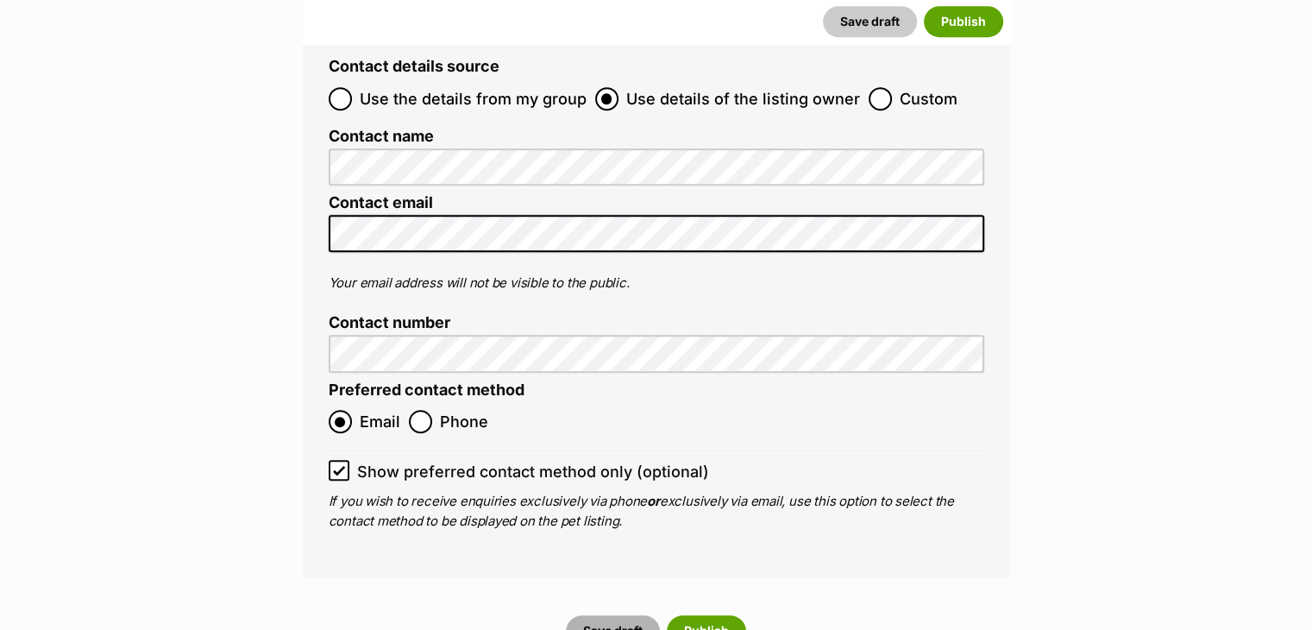
click at [627, 615] on button "Save draft" at bounding box center [613, 630] width 94 height 31
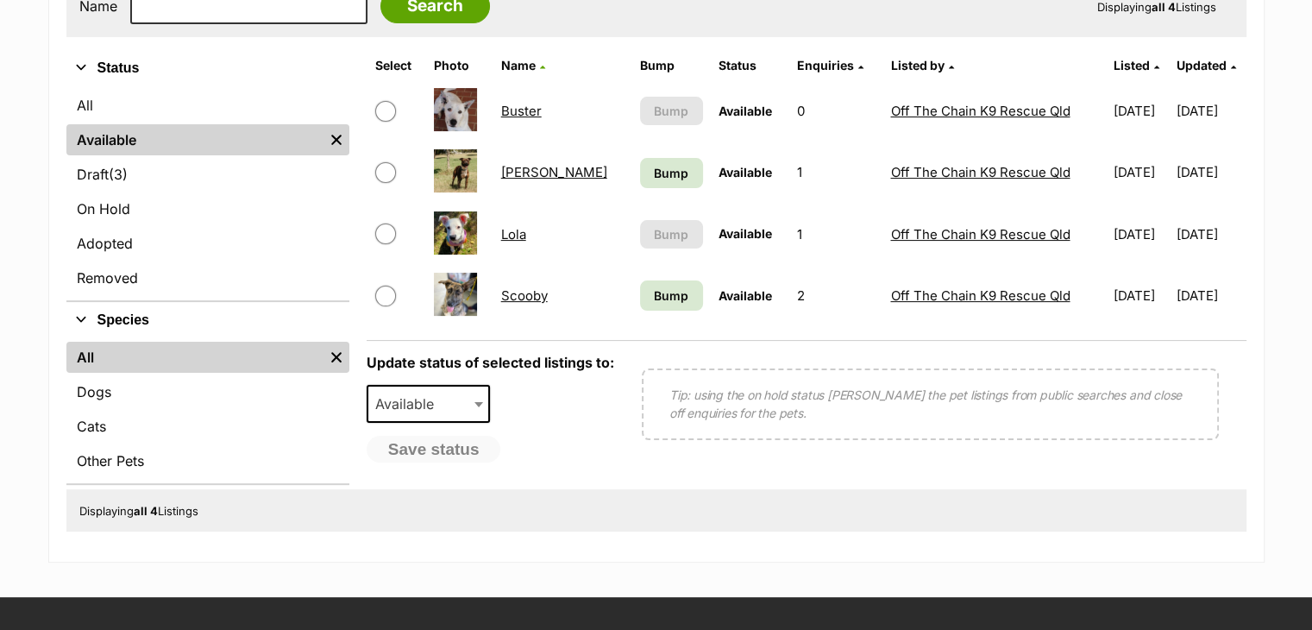
drag, startPoint x: 0, startPoint y: 0, endPoint x: 533, endPoint y: 104, distance: 543.1
click at [533, 104] on link "Buster" at bounding box center [521, 111] width 41 height 16
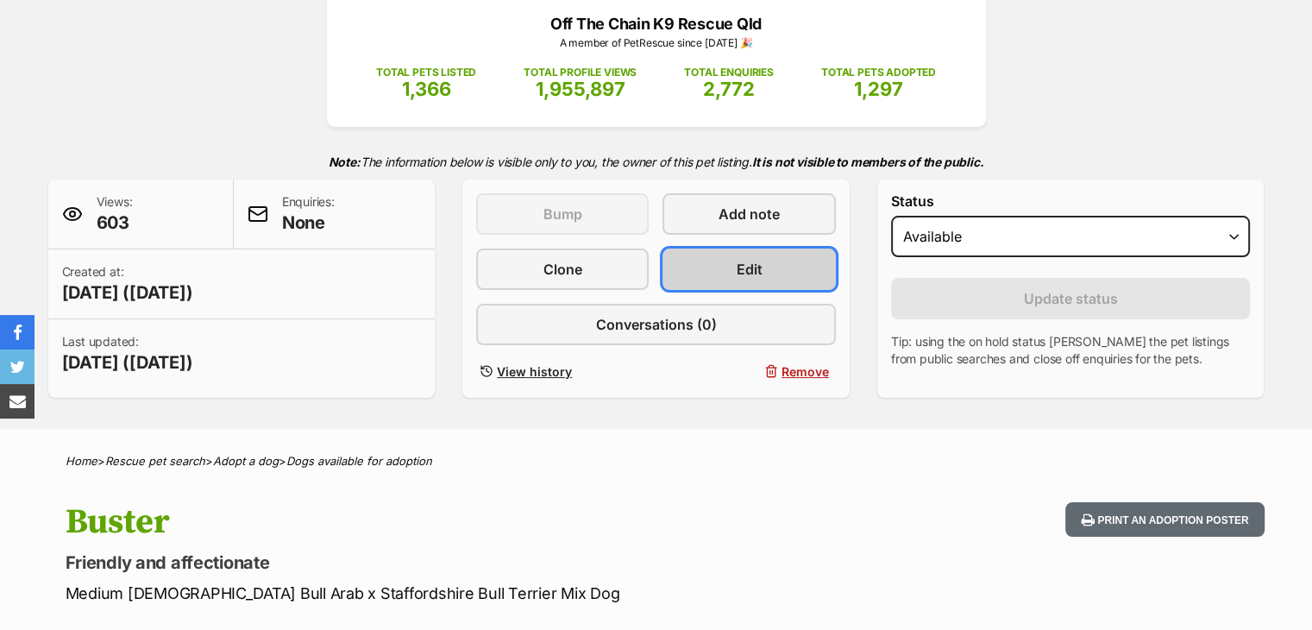
click at [725, 279] on link "Edit" at bounding box center [748, 268] width 172 height 41
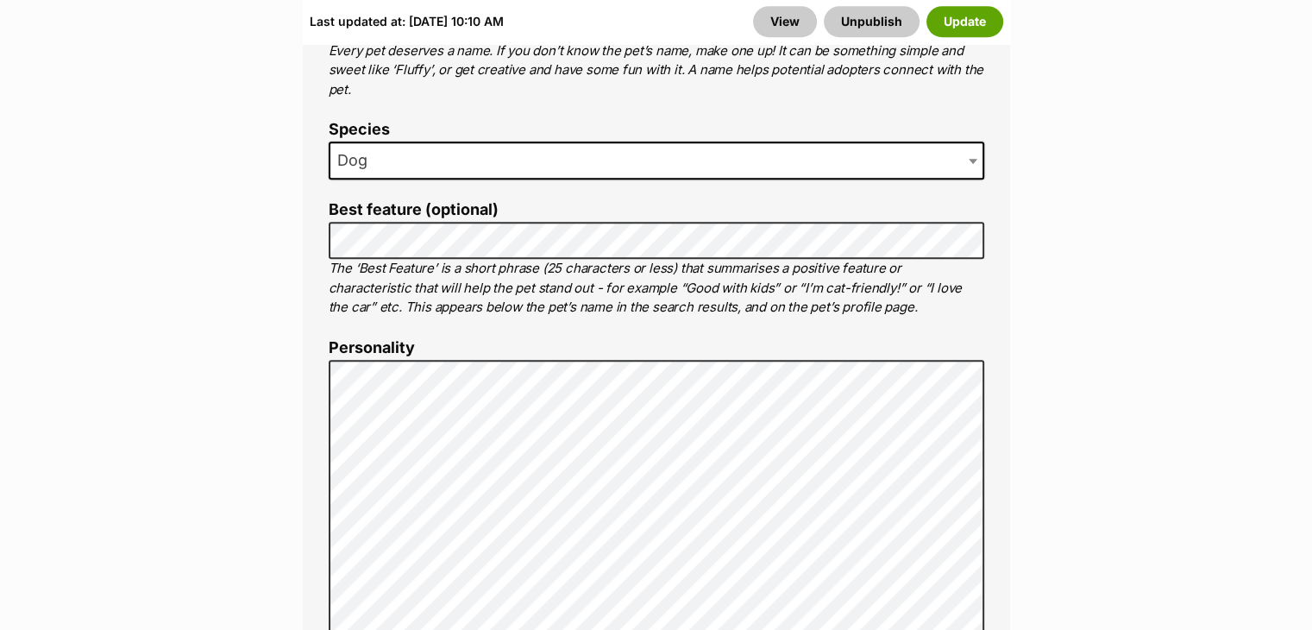
scroll to position [1142, 0]
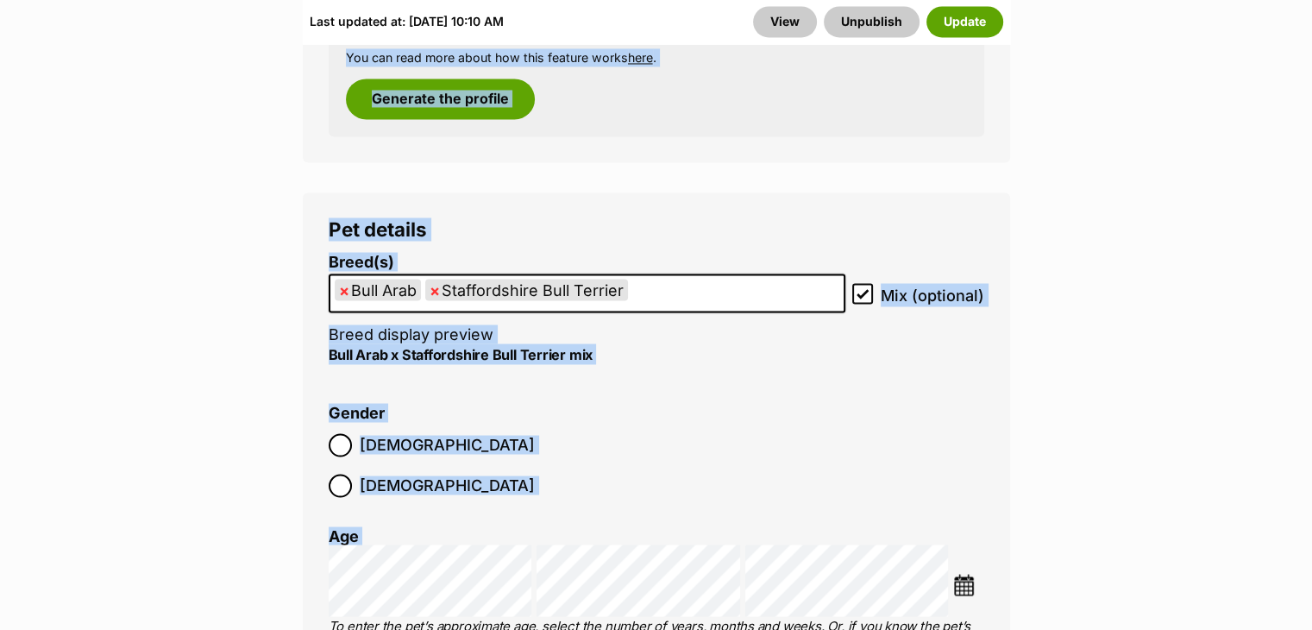
scroll to position [2933, 0]
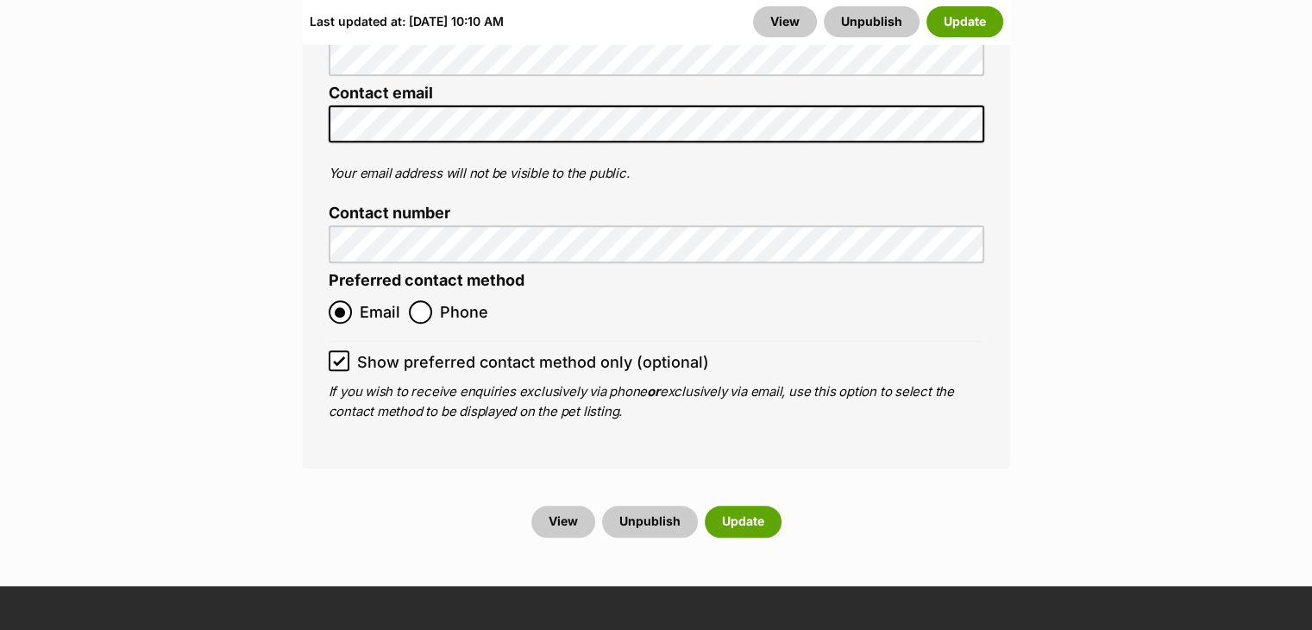
scroll to position [8285, 0]
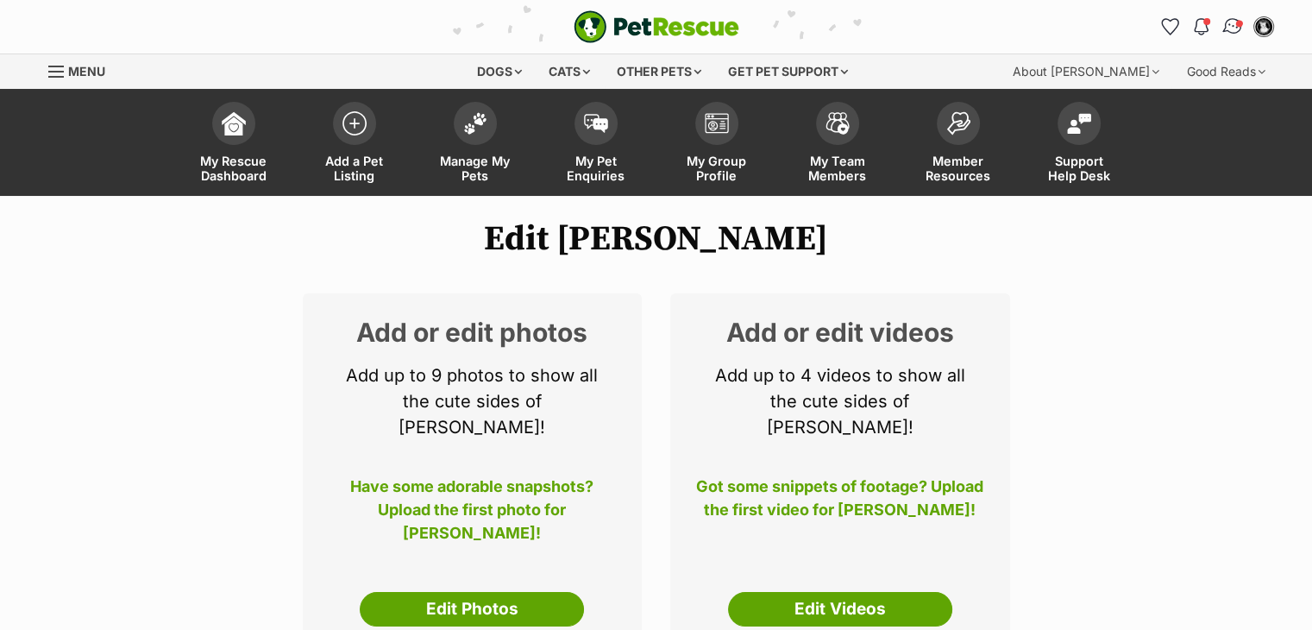
click at [1232, 25] on img "Conversations" at bounding box center [1231, 27] width 23 height 22
